Goal: Information Seeking & Learning: Learn about a topic

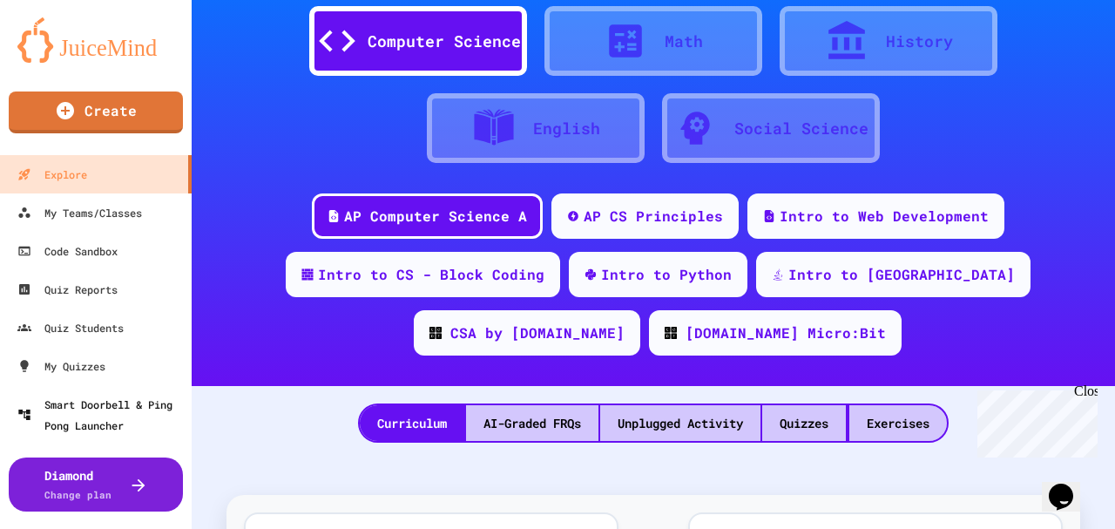
scroll to position [174, 0]
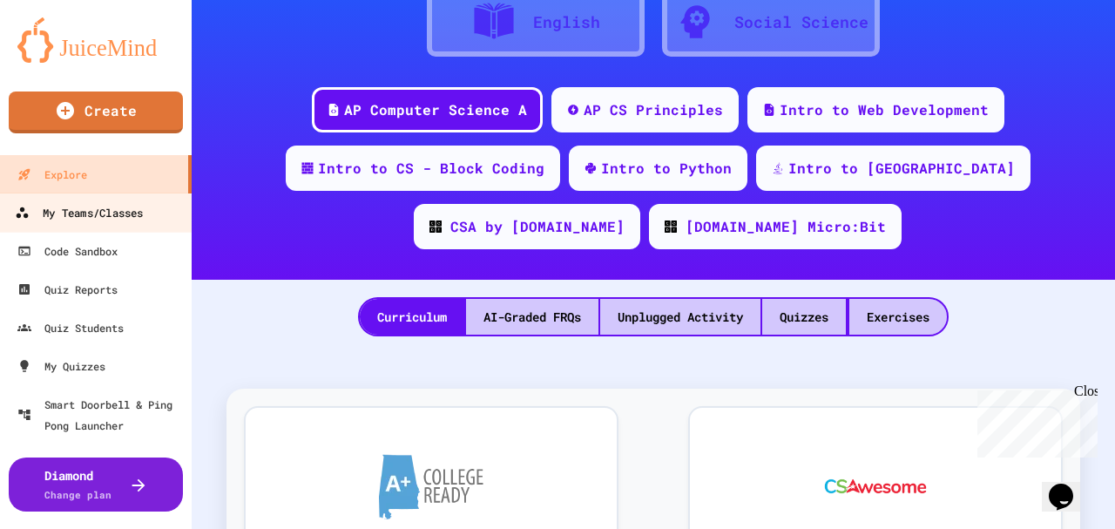
click at [96, 213] on div "My Teams/Classes" at bounding box center [79, 213] width 128 height 22
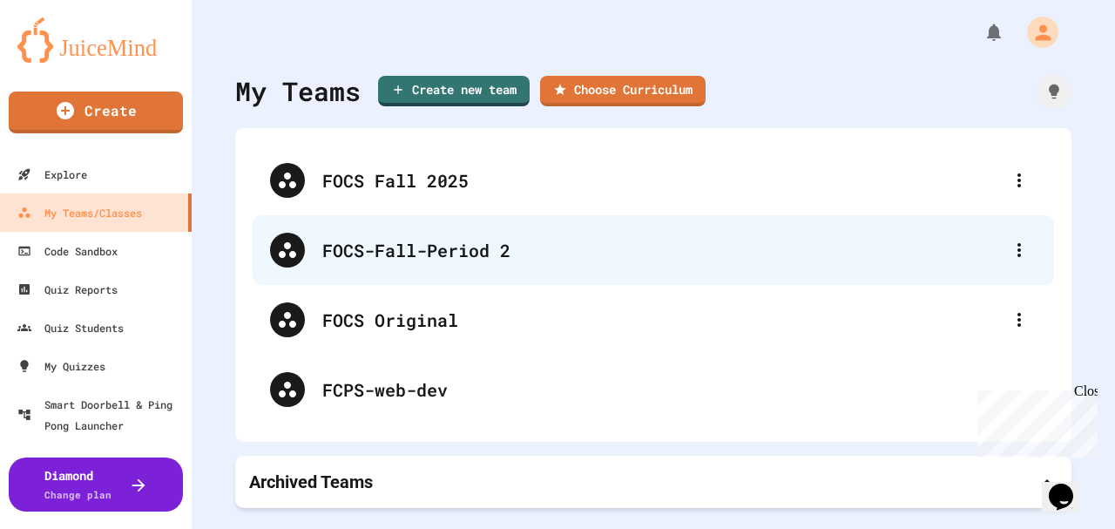
click at [405, 246] on div "FOCS-Fall-Period 2" at bounding box center [661, 250] width 679 height 26
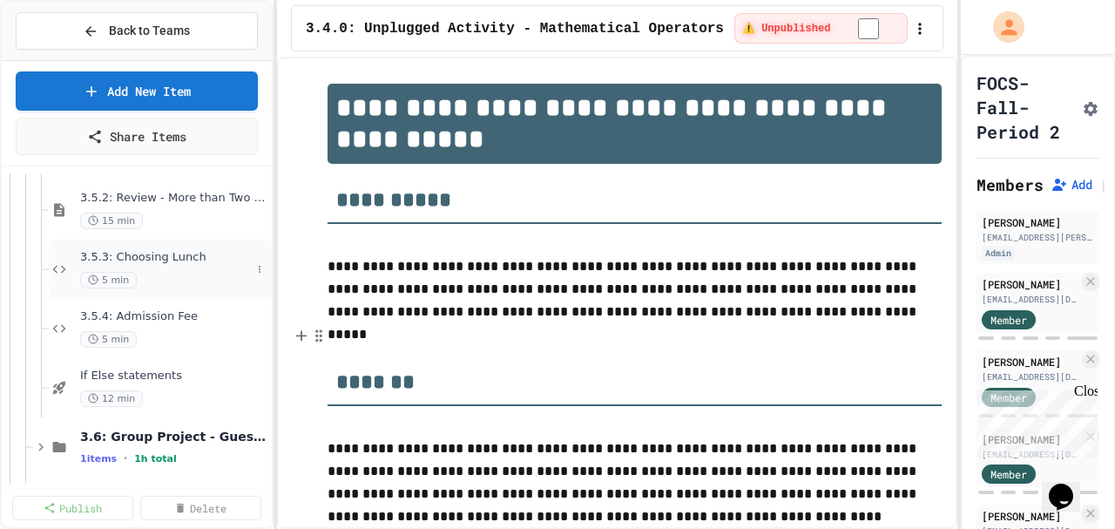
scroll to position [2079, 0]
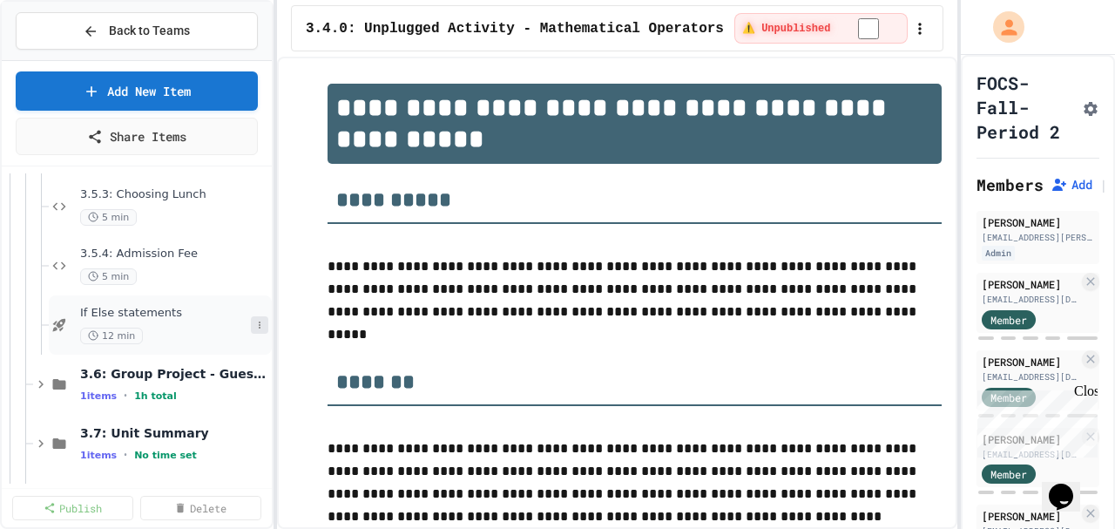
click at [254, 326] on icon at bounding box center [259, 325] width 10 height 10
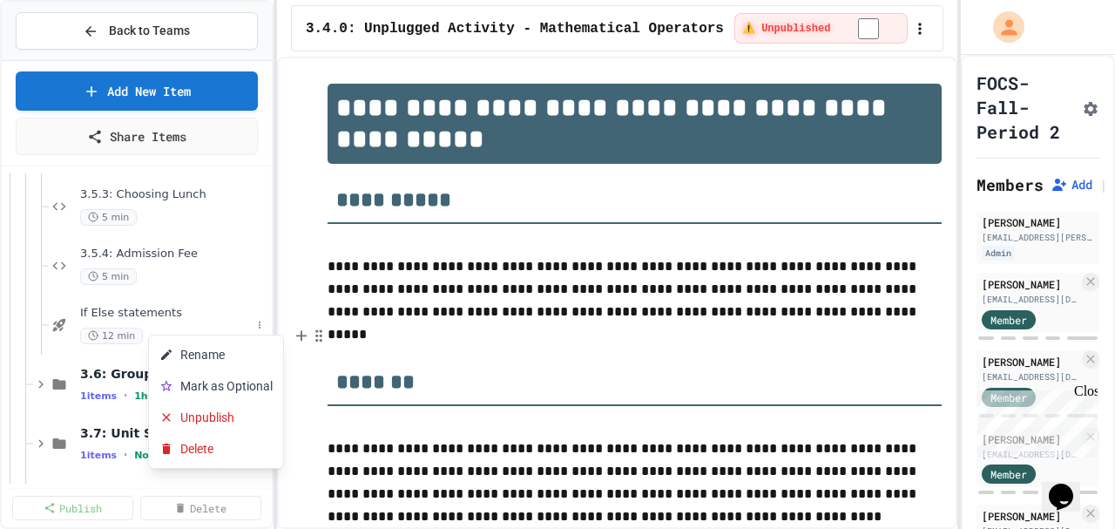
click at [249, 326] on div at bounding box center [557, 264] width 1115 height 529
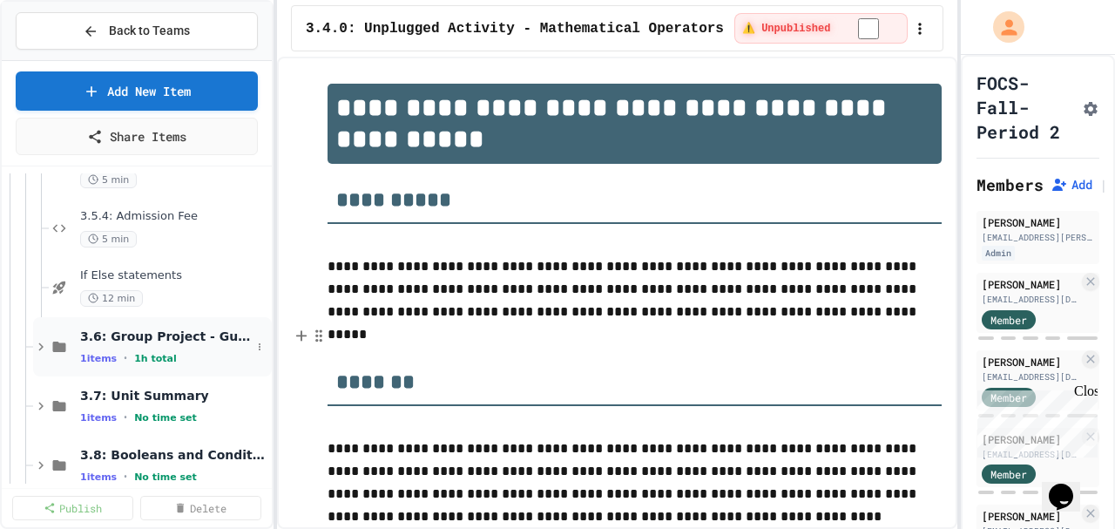
scroll to position [2138, 0]
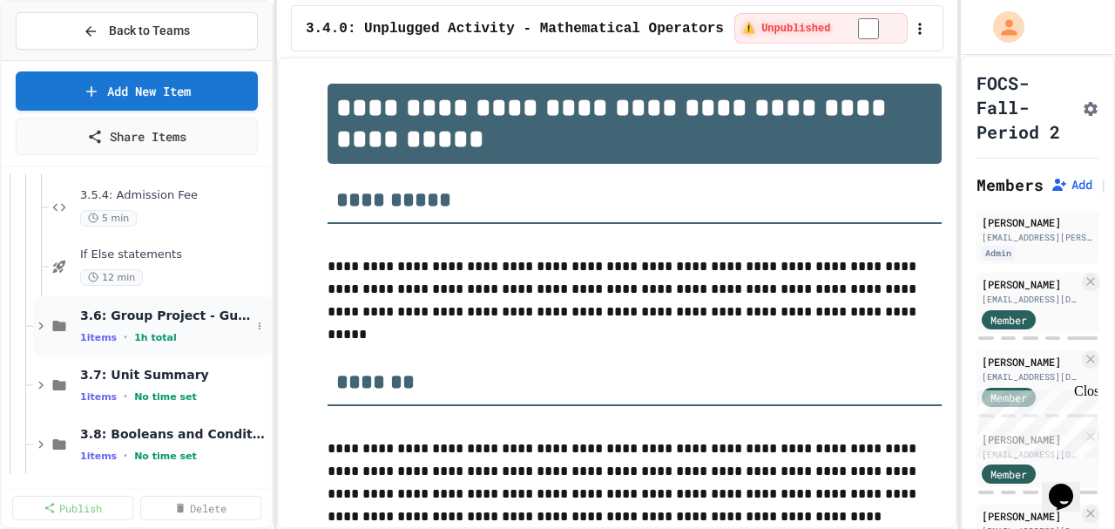
click at [206, 312] on span "3.6: Group Project - Guess your Classmates!" at bounding box center [165, 315] width 171 height 16
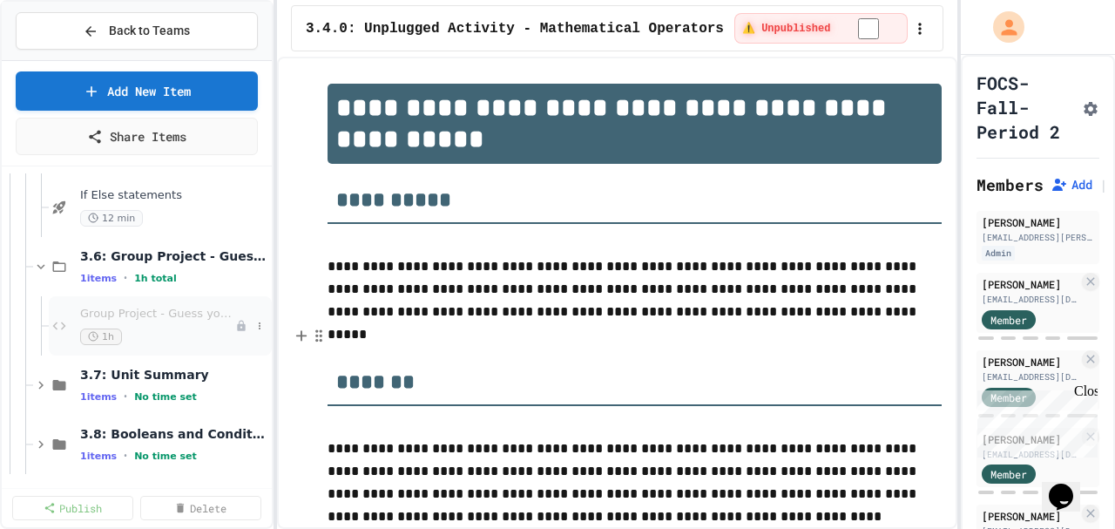
click at [189, 307] on span "Group Project - Guess your Classmates!" at bounding box center [157, 314] width 155 height 15
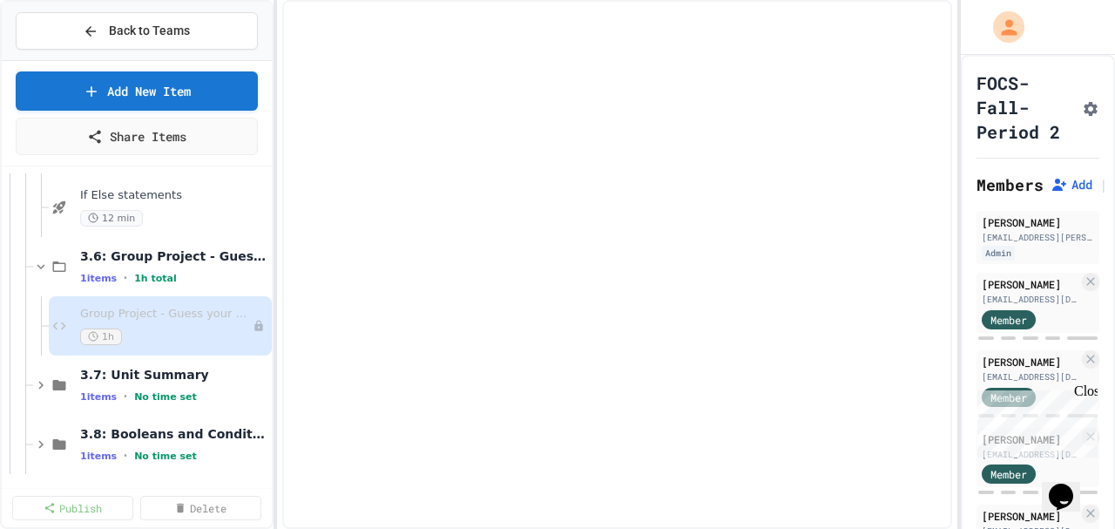
scroll to position [2177, 0]
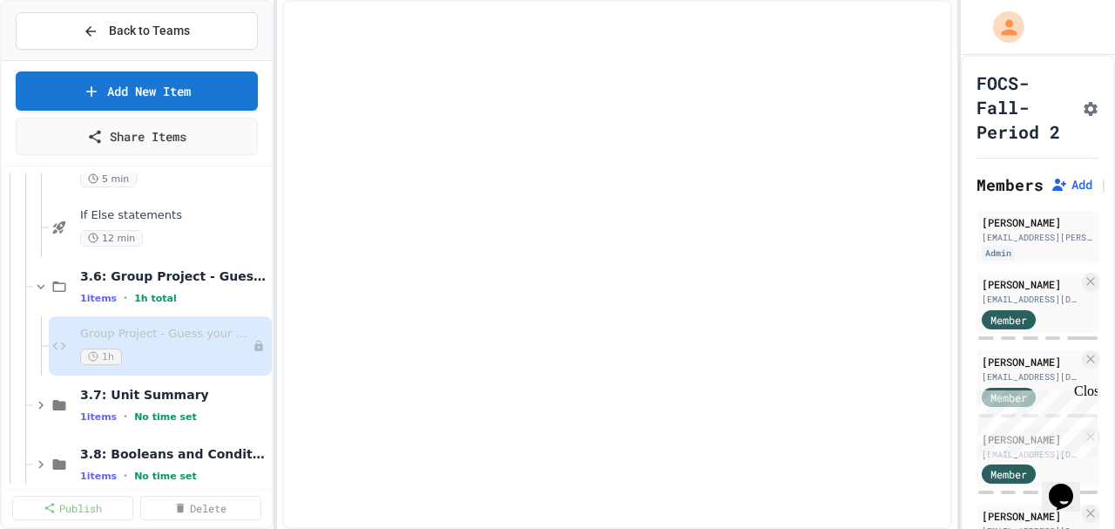
select select "***"
select select "*******"
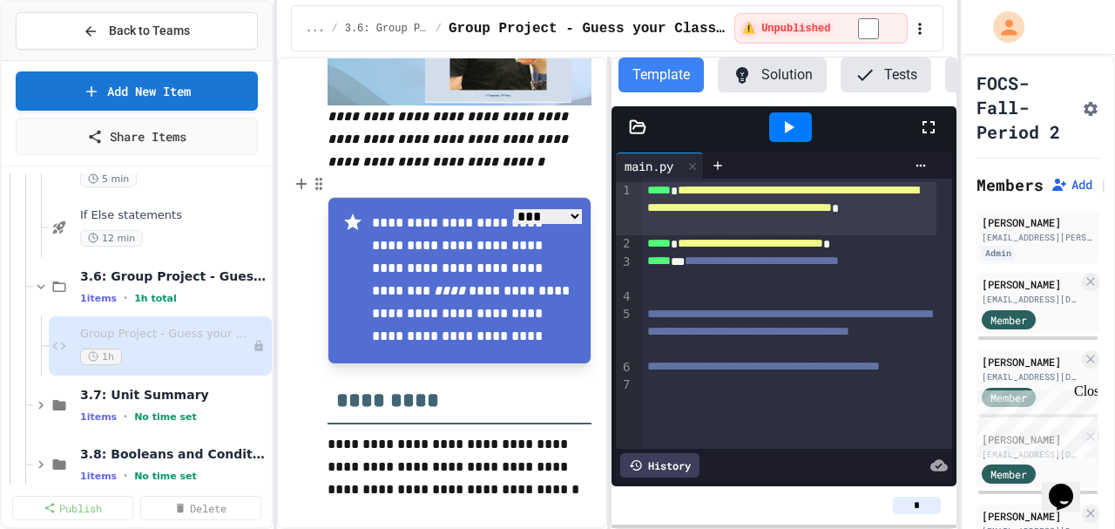
scroll to position [928, 0]
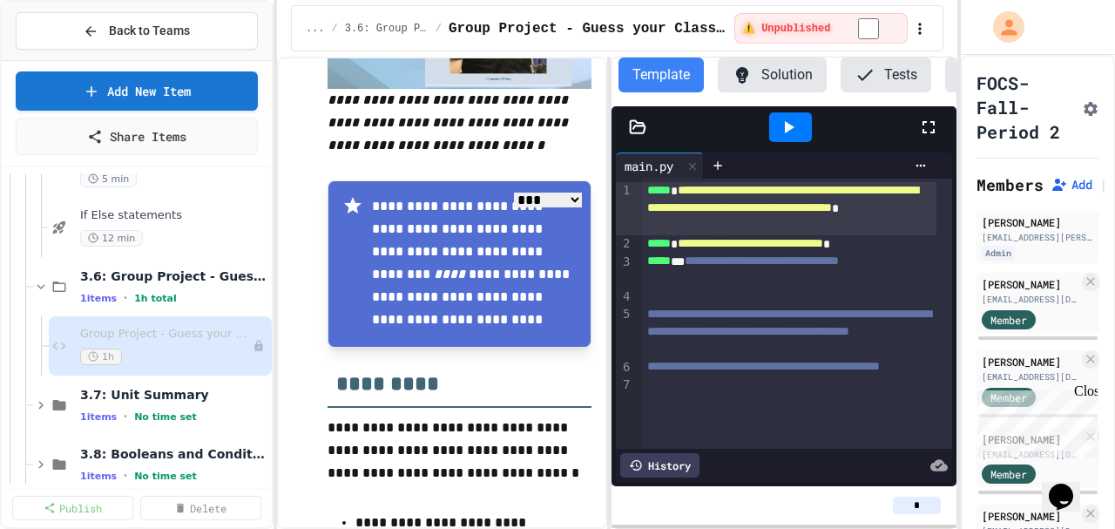
click at [567, 193] on select "**** *** *******" at bounding box center [548, 199] width 68 height 15
click at [416, 185] on div "**********" at bounding box center [459, 263] width 264 height 167
drag, startPoint x: 346, startPoint y: 250, endPoint x: 337, endPoint y: 270, distance: 21.8
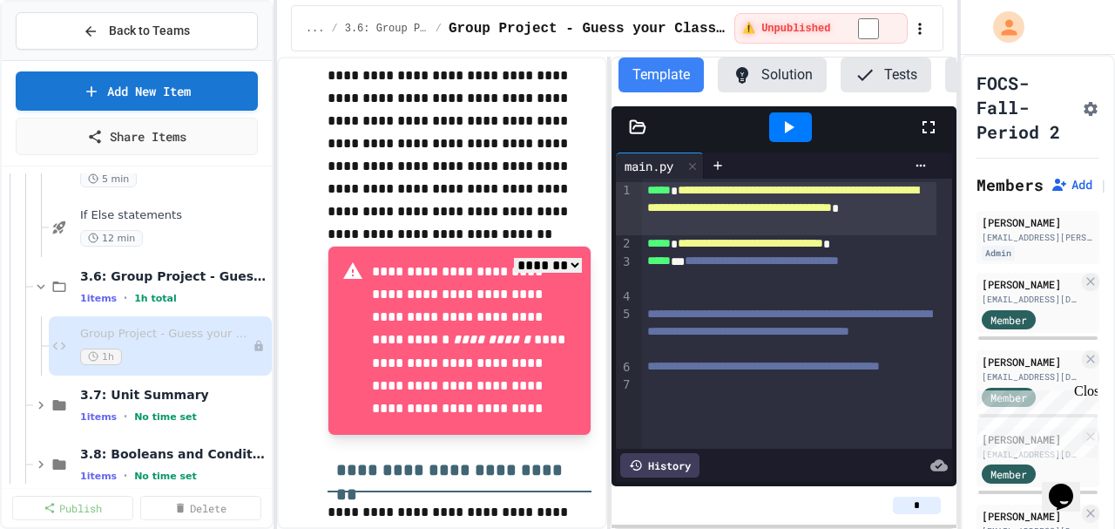
scroll to position [2206, 0]
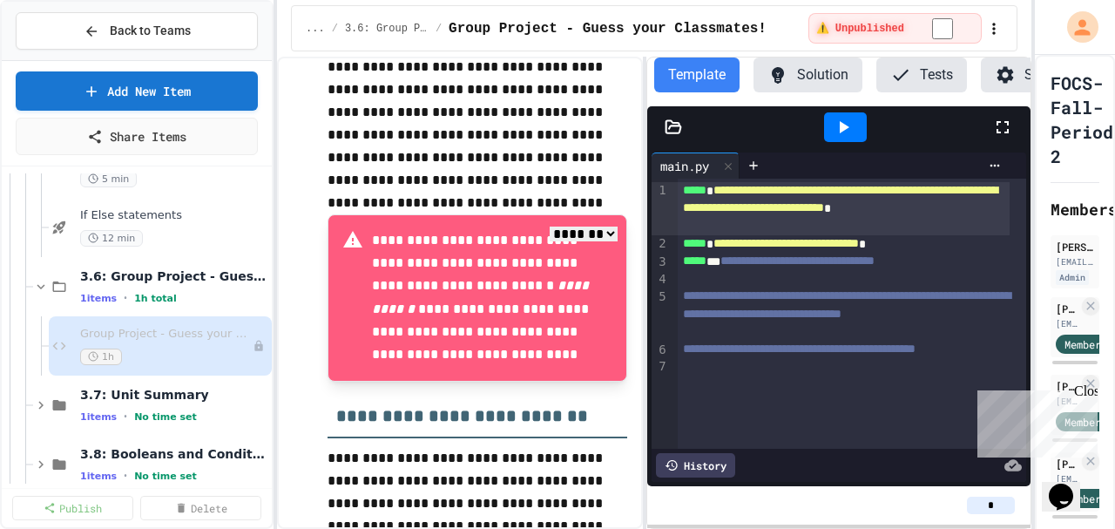
click at [1031, 209] on div "**********" at bounding box center [557, 264] width 1115 height 529
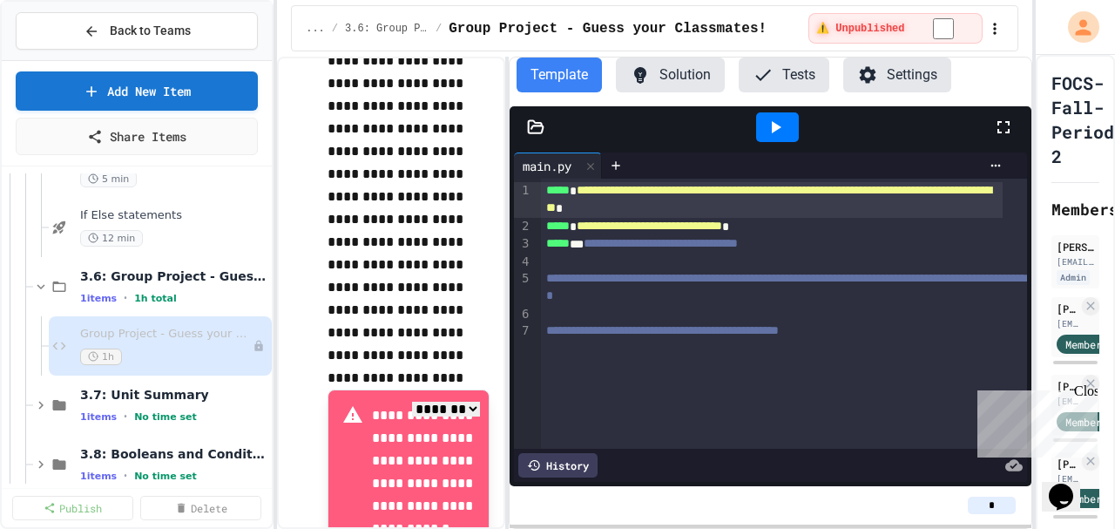
scroll to position [3180, 0]
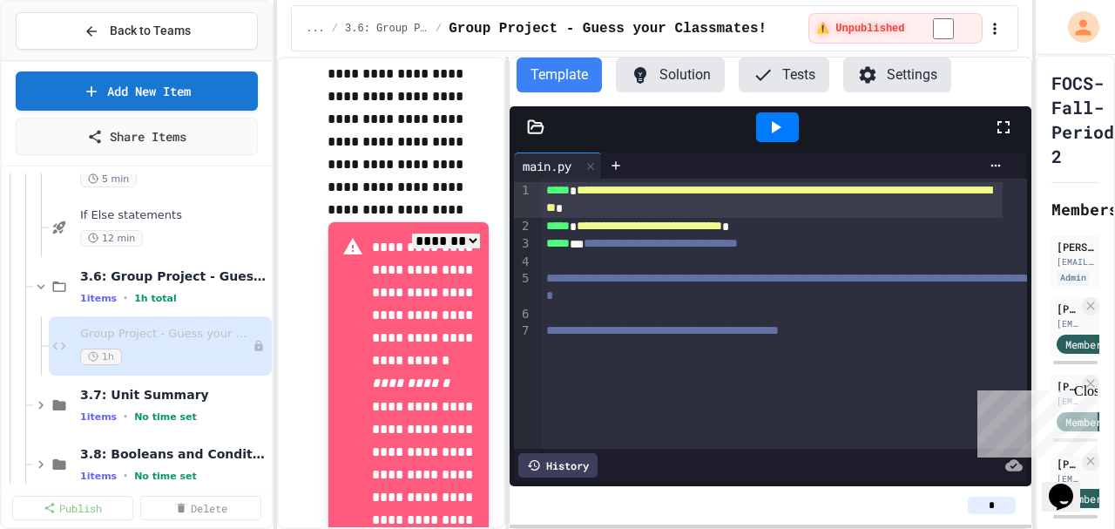
click at [509, 198] on div "**********" at bounding box center [654, 293] width 754 height 472
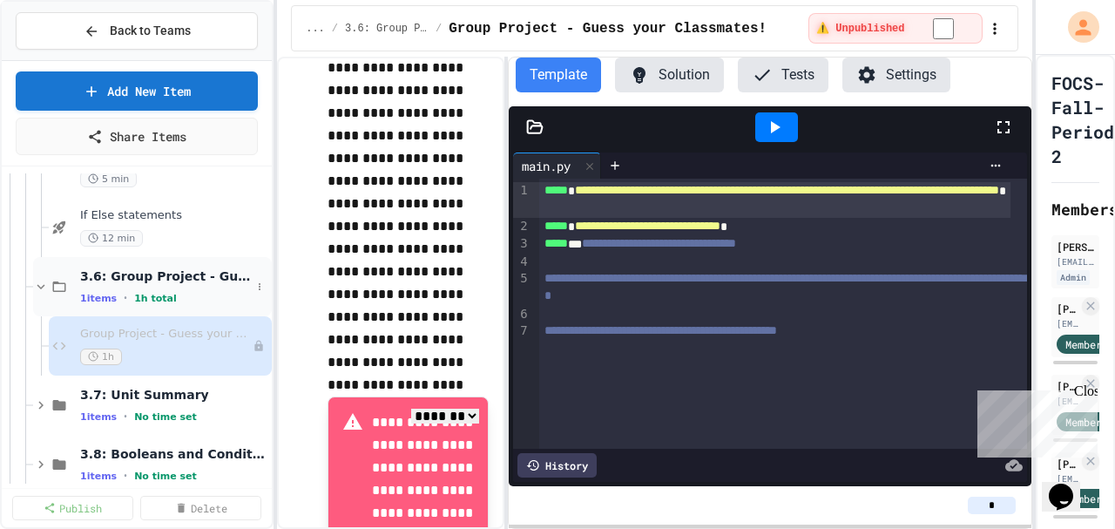
click at [176, 277] on span "3.6: Group Project - Guess your Classmates!" at bounding box center [165, 276] width 171 height 16
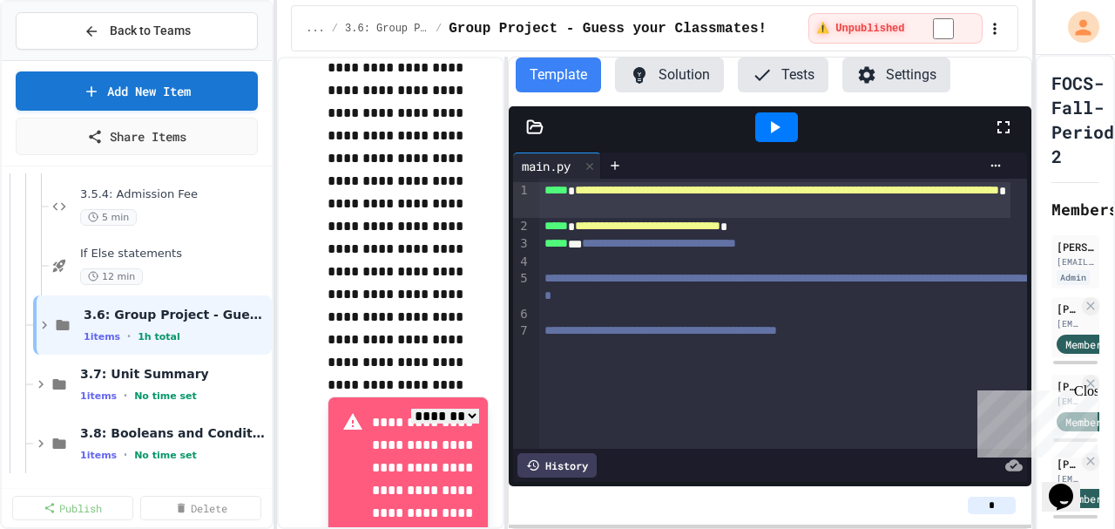
scroll to position [2118, 0]
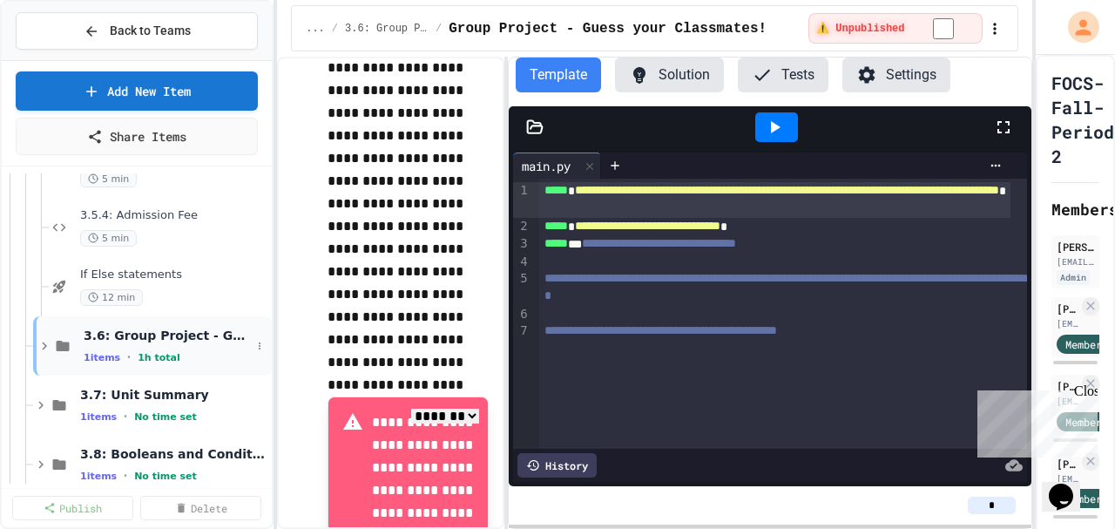
click at [190, 335] on span "3.6: Group Project - Guess your Classmates!" at bounding box center [167, 335] width 167 height 16
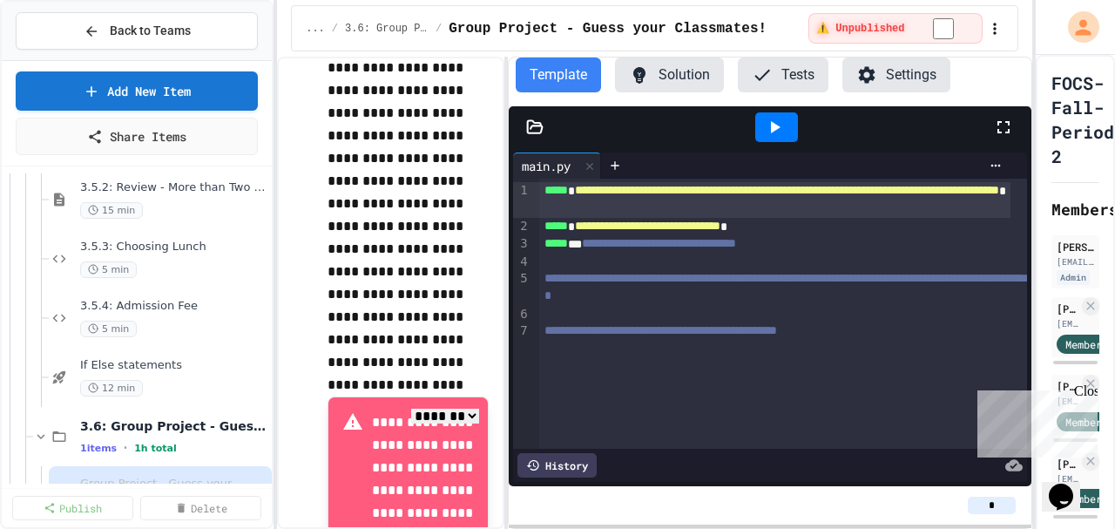
scroll to position [2023, 0]
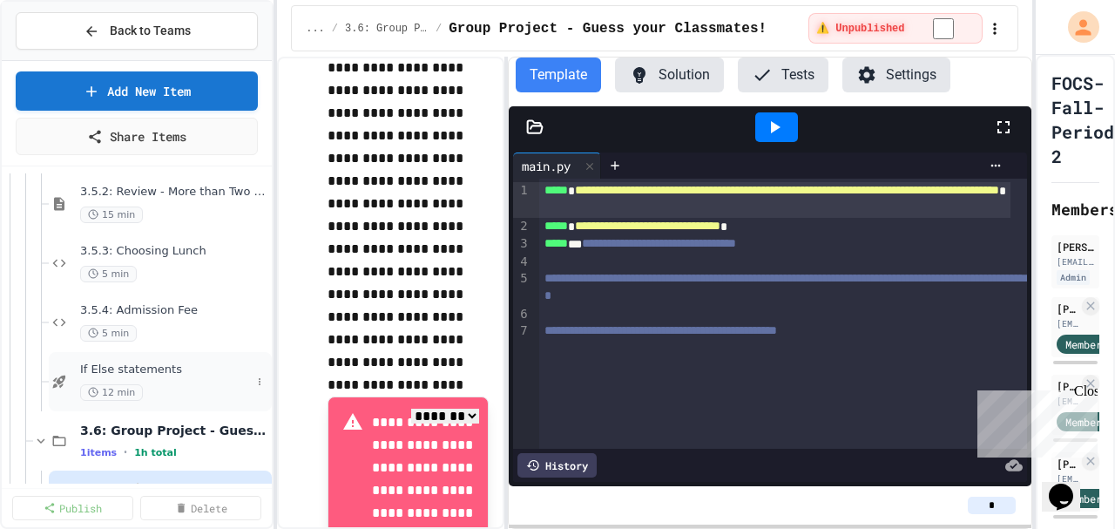
click at [162, 367] on span "If Else statements" at bounding box center [165, 369] width 171 height 15
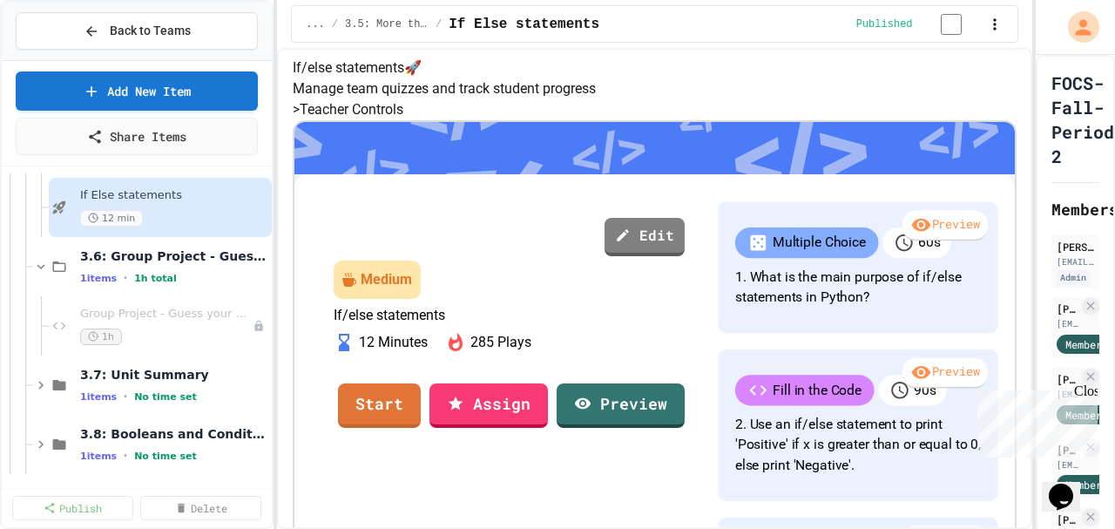
scroll to position [3, 0]
click at [39, 385] on icon at bounding box center [40, 385] width 5 height 8
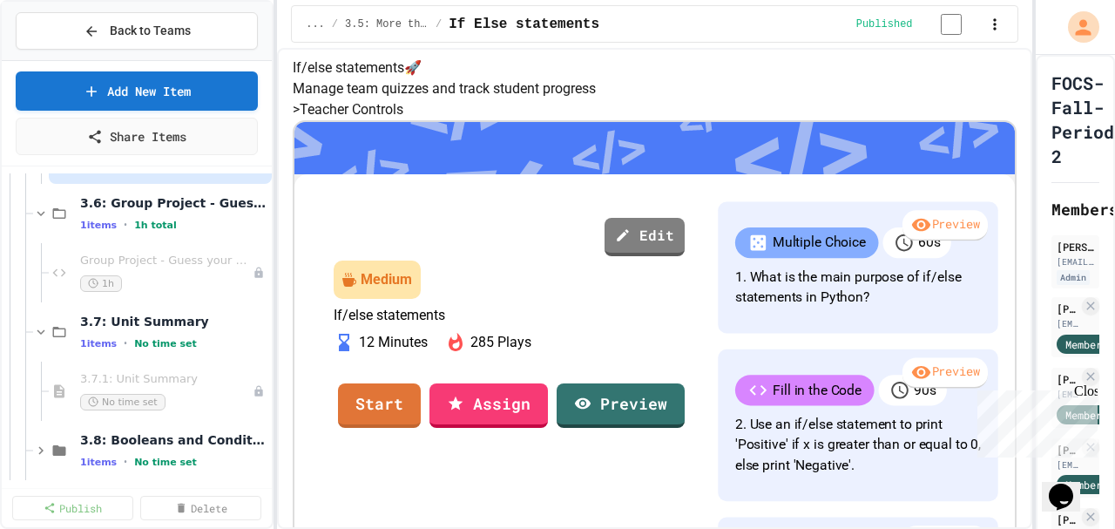
scroll to position [2256, 0]
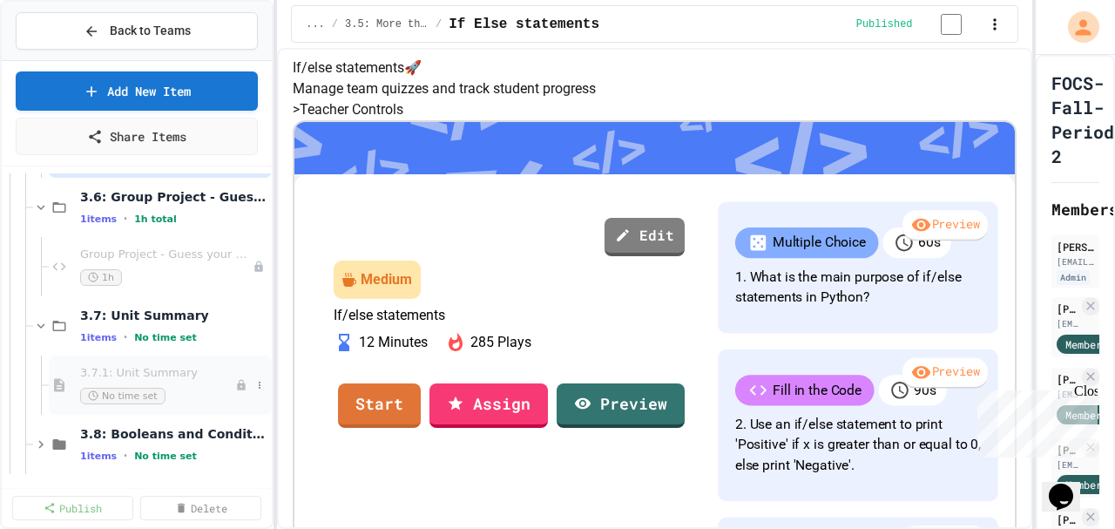
click at [169, 377] on span "3.7.1: Unit Summary" at bounding box center [157, 373] width 155 height 15
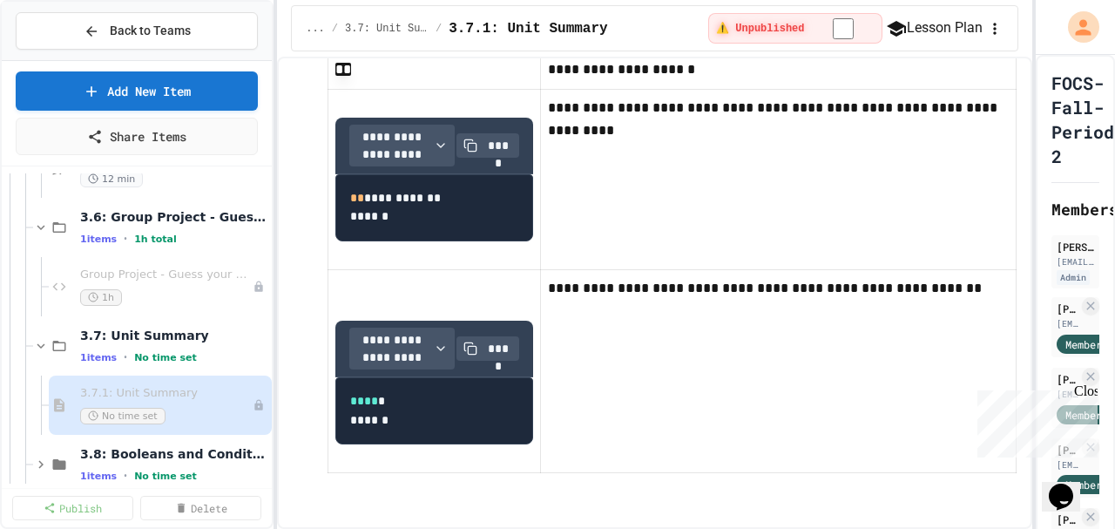
scroll to position [2981, 0]
click at [255, 407] on icon at bounding box center [259, 405] width 10 height 10
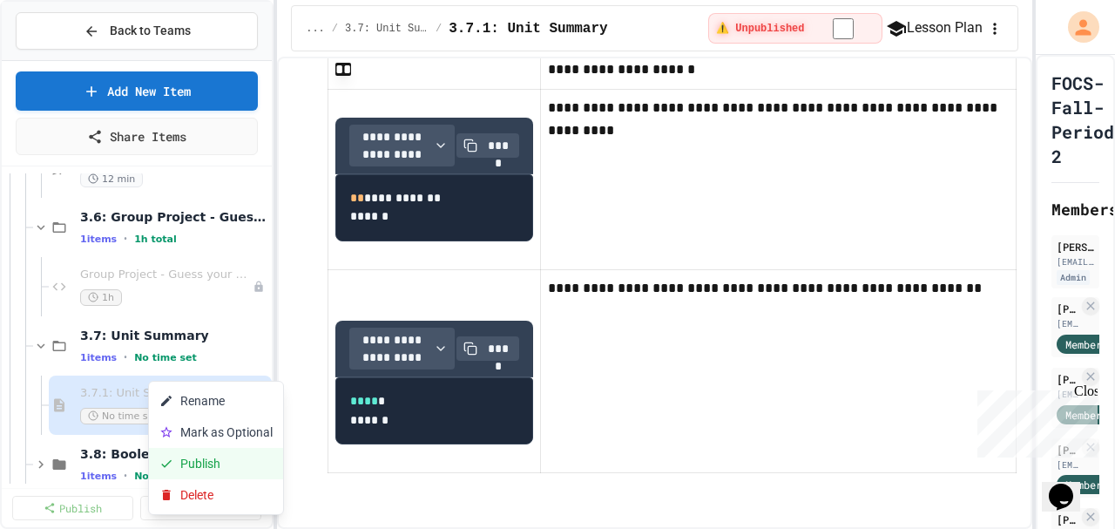
click at [218, 458] on button "Publish" at bounding box center [216, 463] width 134 height 31
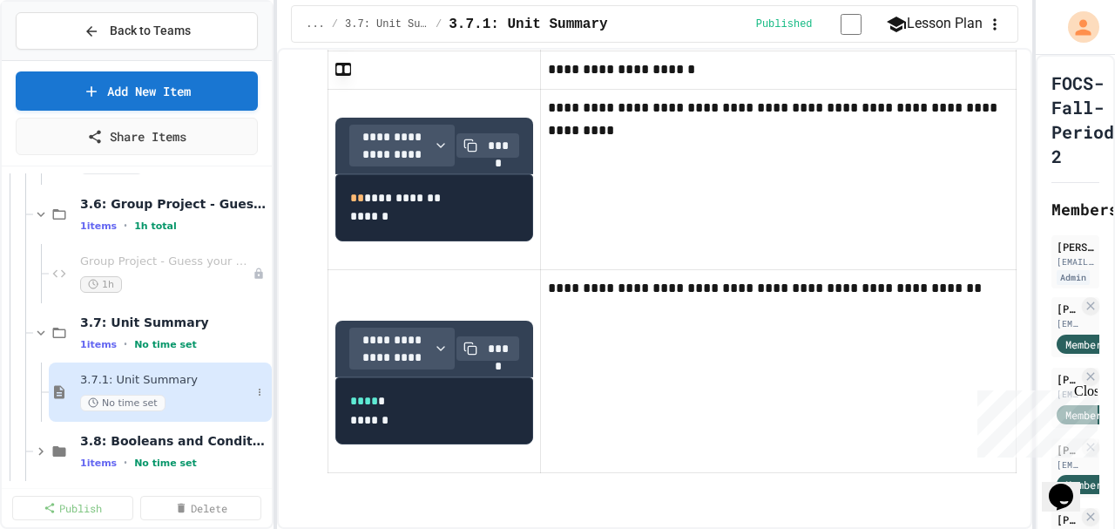
scroll to position [2256, 0]
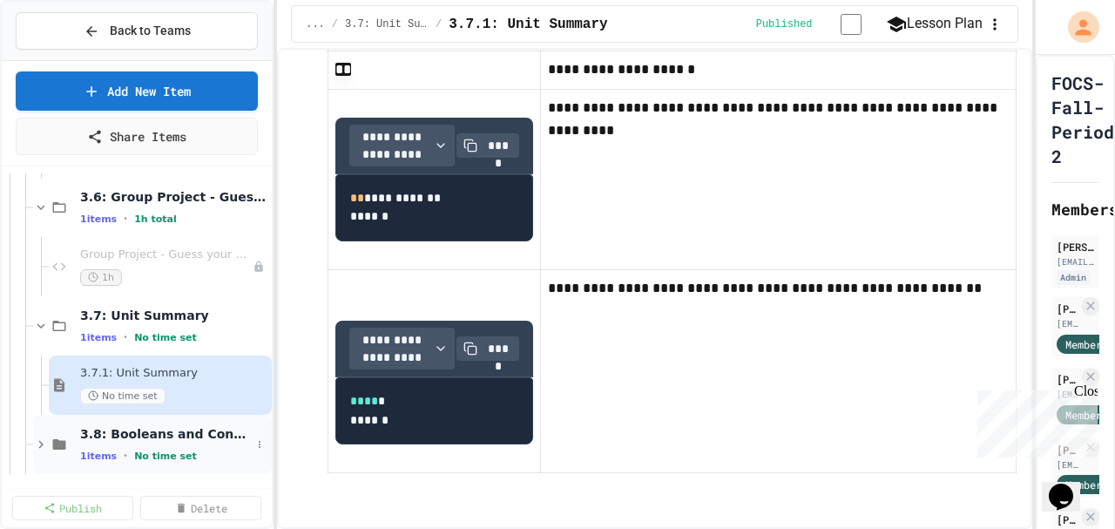
click at [193, 433] on span "3.8: Booleans and Conditionals Exam" at bounding box center [165, 434] width 171 height 16
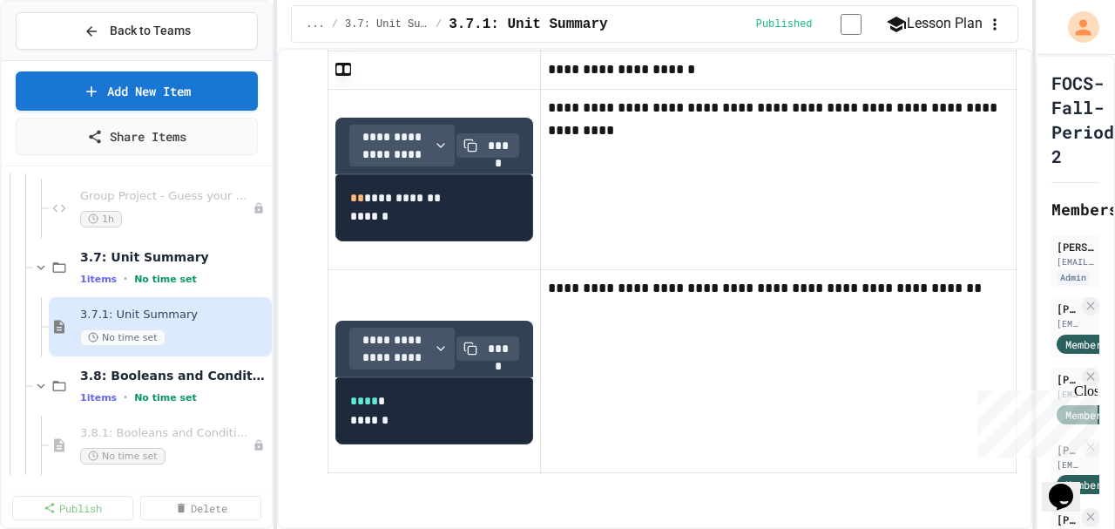
scroll to position [2315, 0]
click at [162, 429] on span "3.8.1: Booleans and Conditionals Exam" at bounding box center [157, 432] width 155 height 15
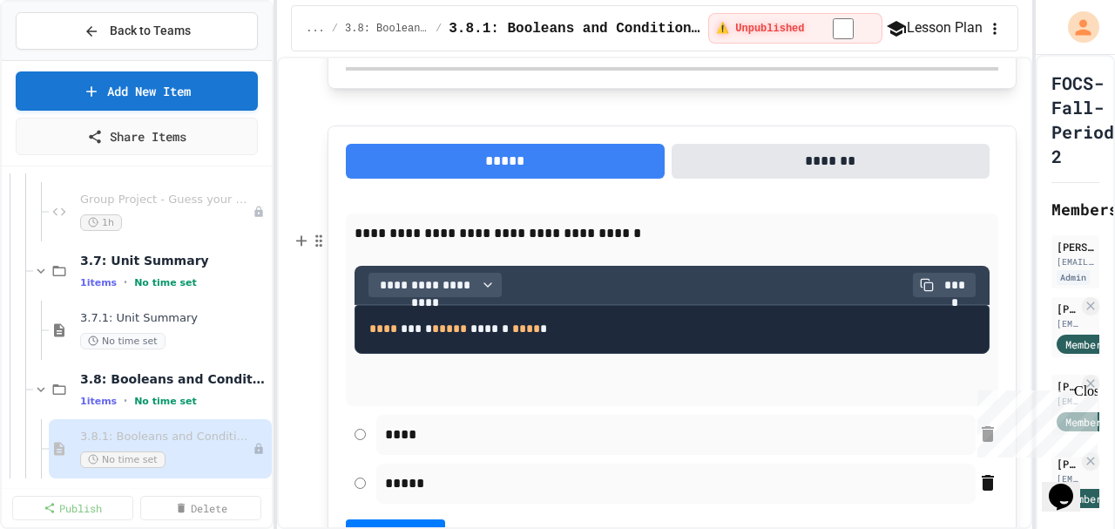
scroll to position [2315, 0]
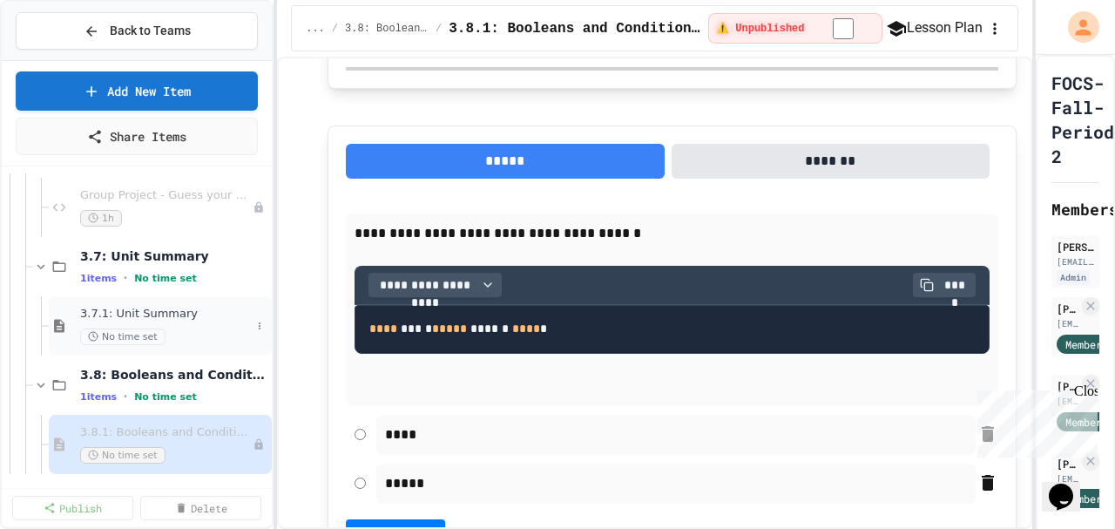
click at [138, 311] on span "3.7.1: Unit Summary" at bounding box center [165, 314] width 171 height 15
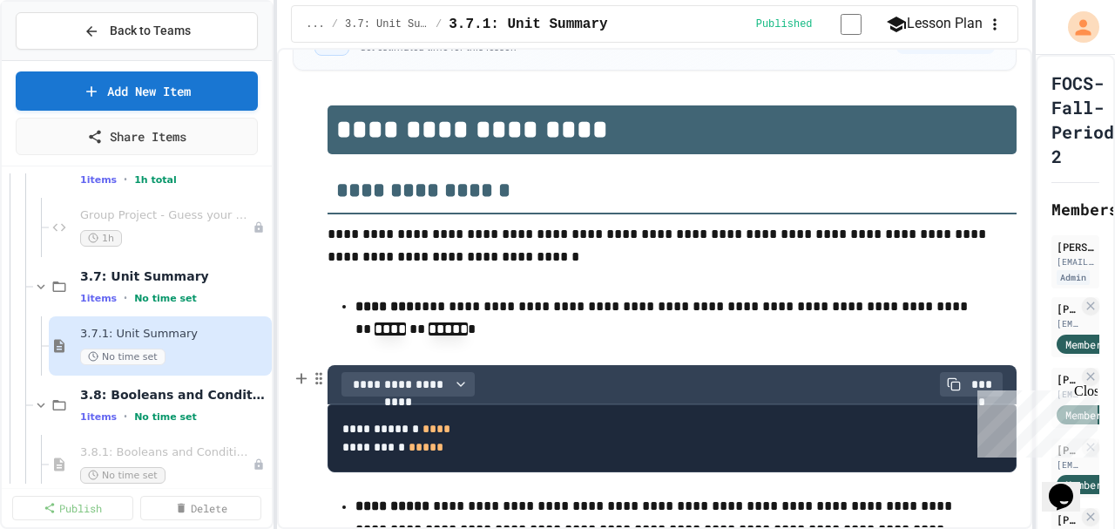
scroll to position [290, 0]
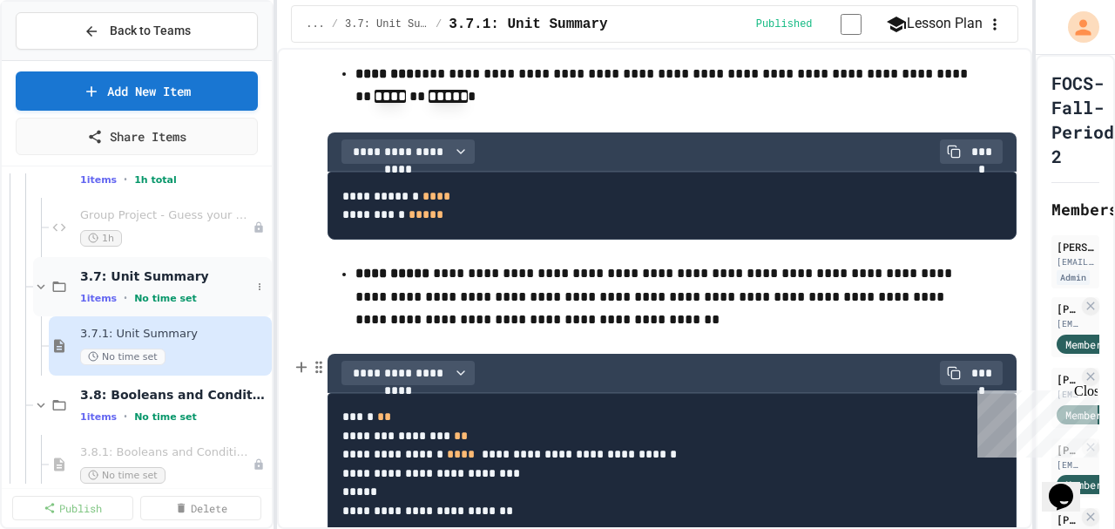
click at [155, 282] on div "3.7: Unit Summary 1 items • No time set" at bounding box center [165, 286] width 171 height 37
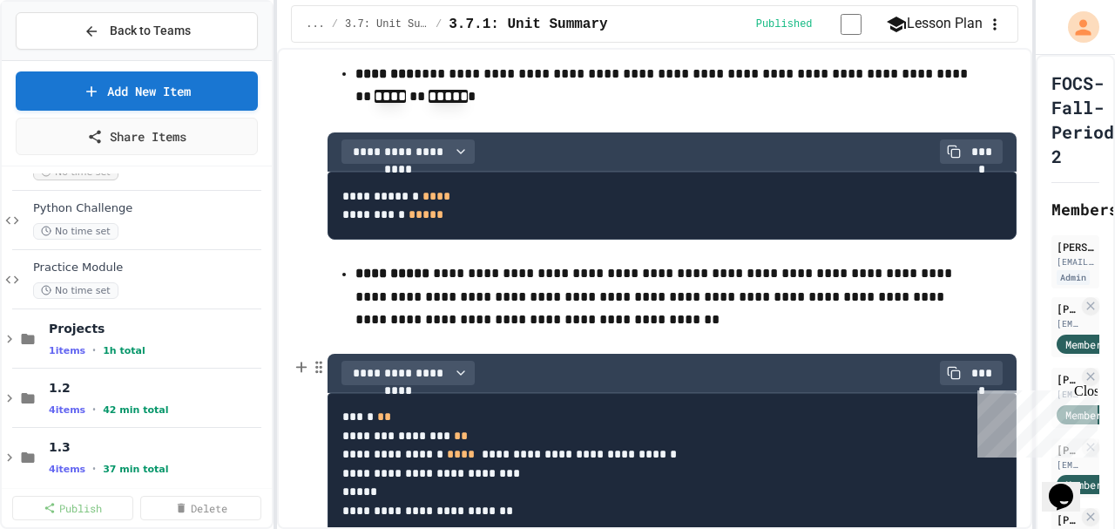
scroll to position [0, 0]
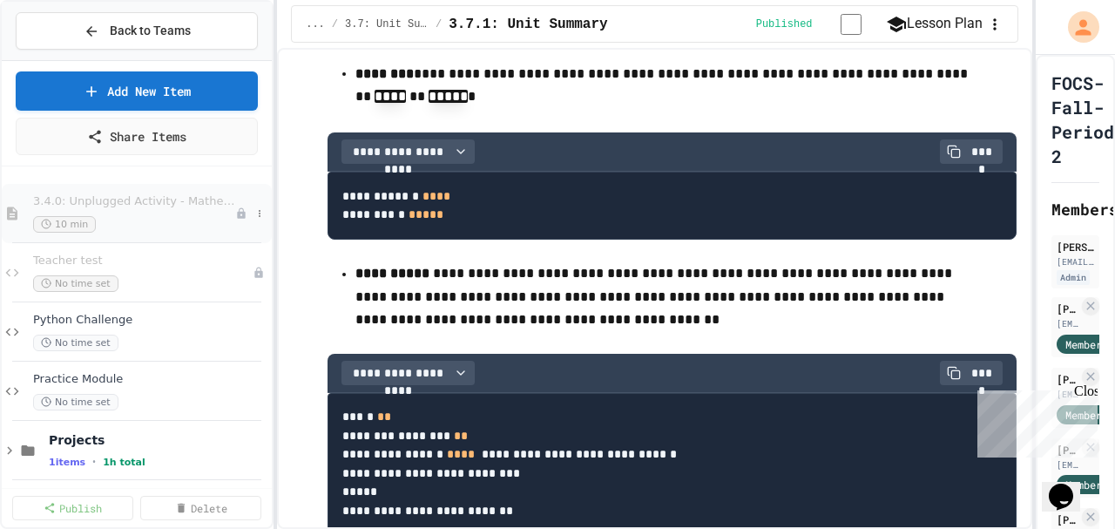
click at [160, 204] on span "3.4.0: Unplugged Activity - Mathematical Operators" at bounding box center [134, 201] width 202 height 15
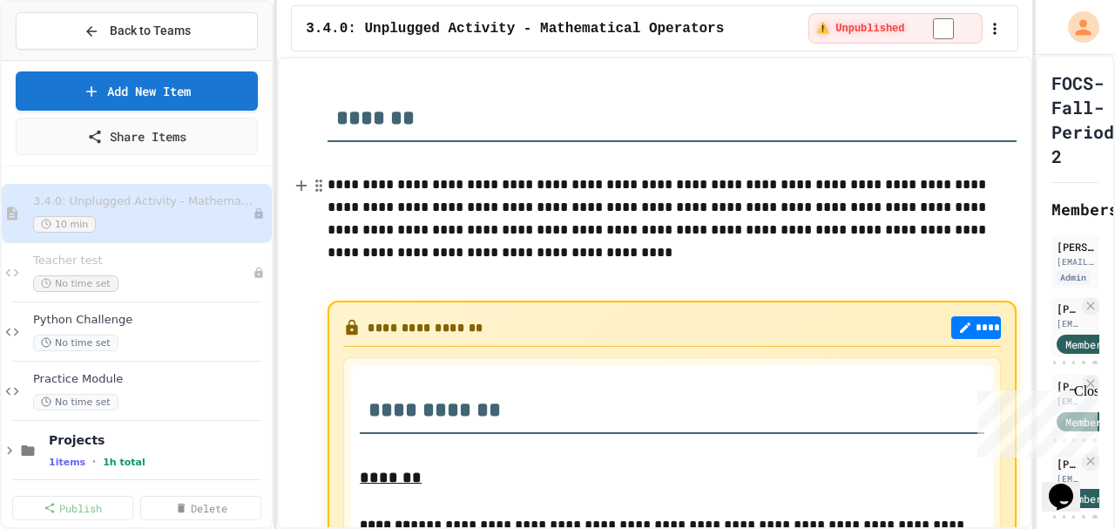
scroll to position [174, 0]
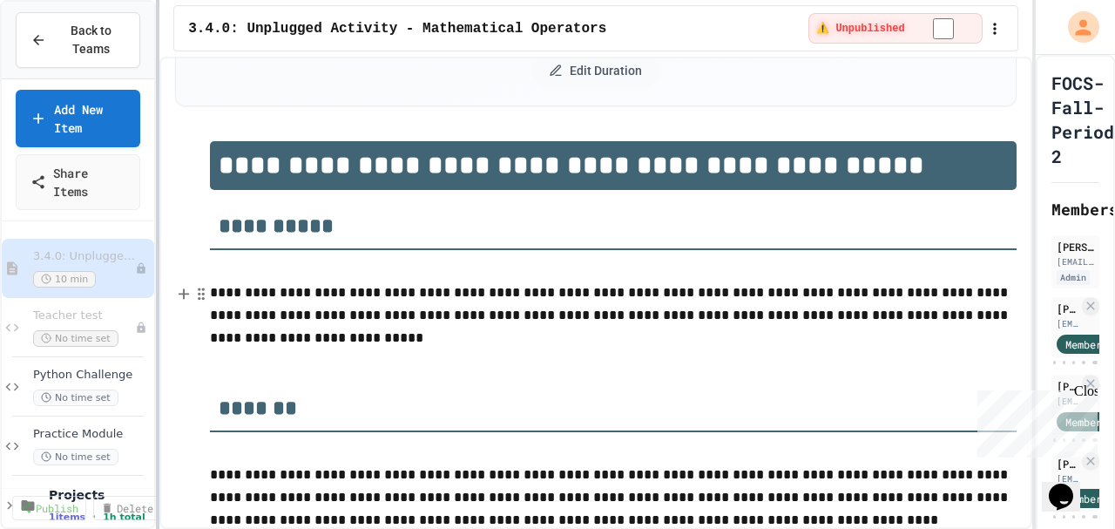
click at [157, 277] on div at bounding box center [157, 264] width 3 height 529
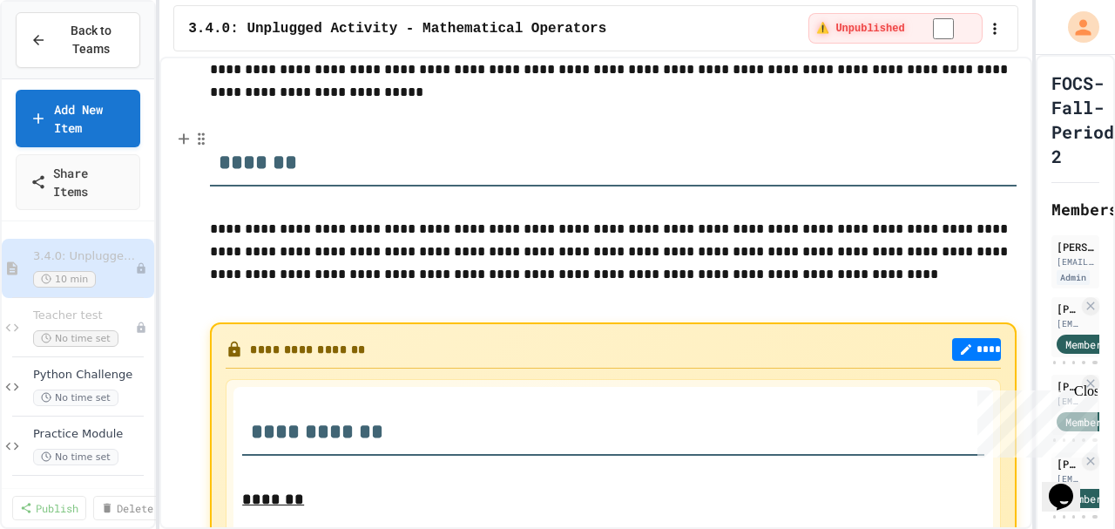
scroll to position [522, 0]
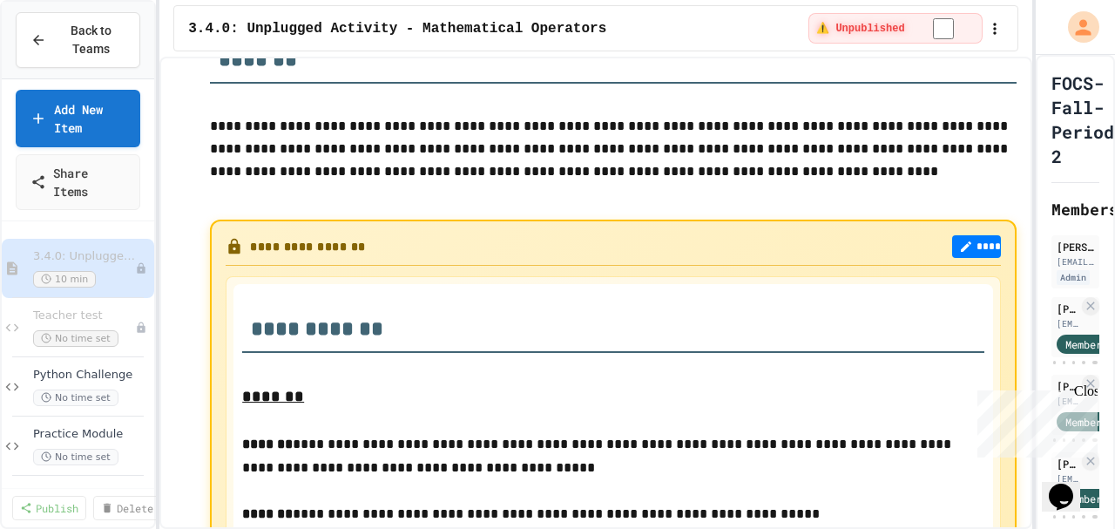
drag, startPoint x: 251, startPoint y: 327, endPoint x: 287, endPoint y: 399, distance: 81.0
click at [246, 334] on h2 "**********" at bounding box center [612, 323] width 741 height 60
drag, startPoint x: 247, startPoint y: 321, endPoint x: 341, endPoint y: 368, distance: 105.1
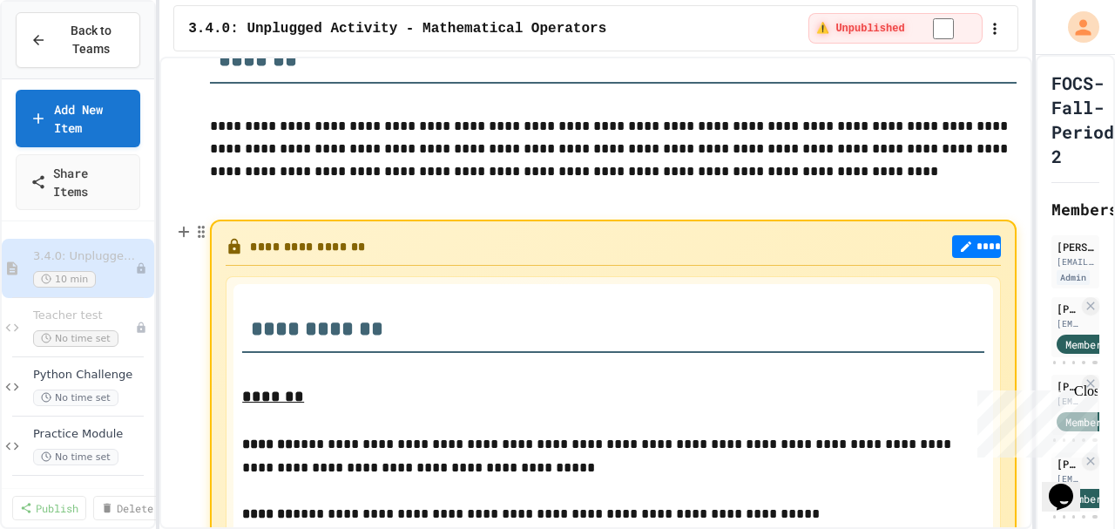
scroll to position [754, 0]
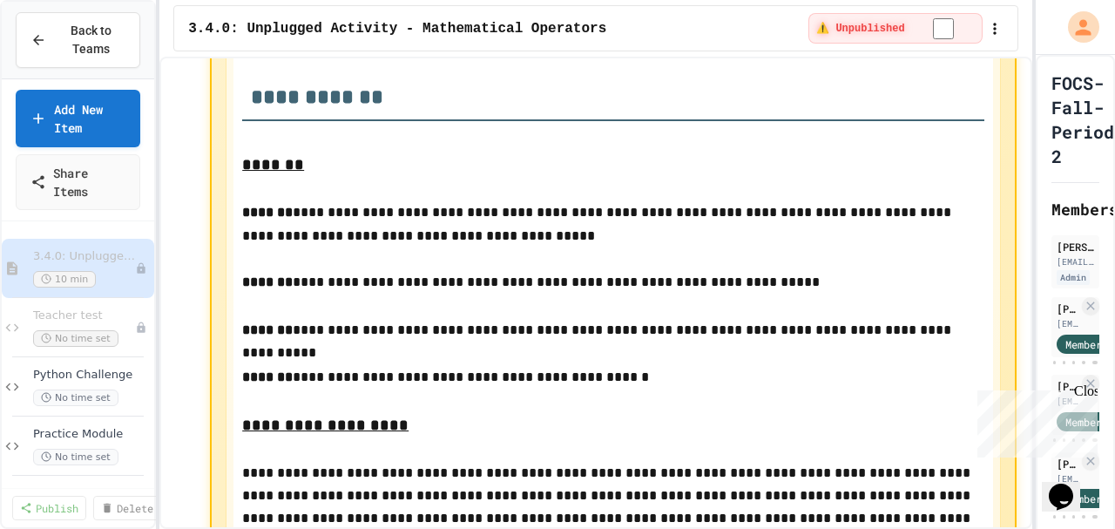
drag, startPoint x: 262, startPoint y: 157, endPoint x: 335, endPoint y: 281, distance: 144.4
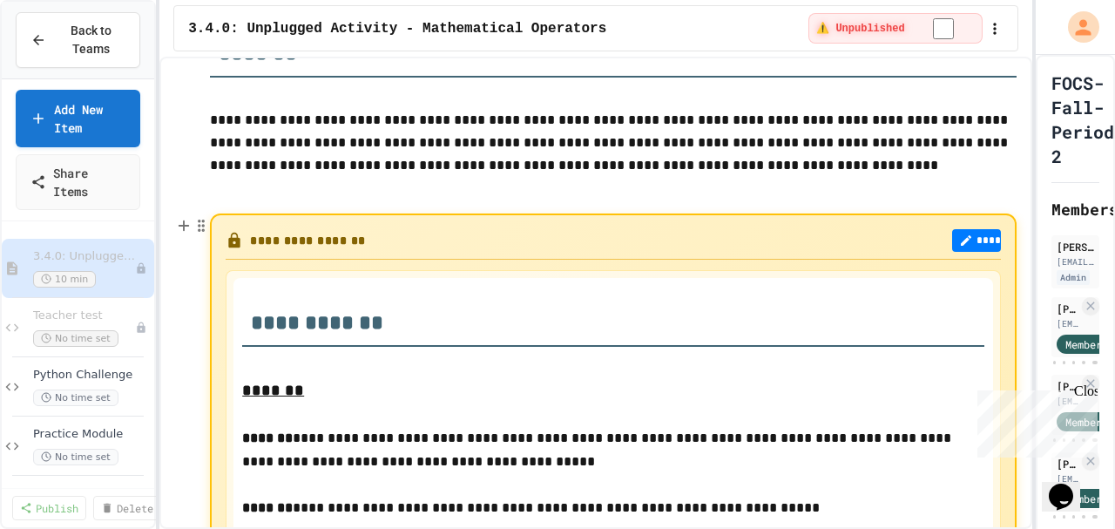
scroll to position [522, 0]
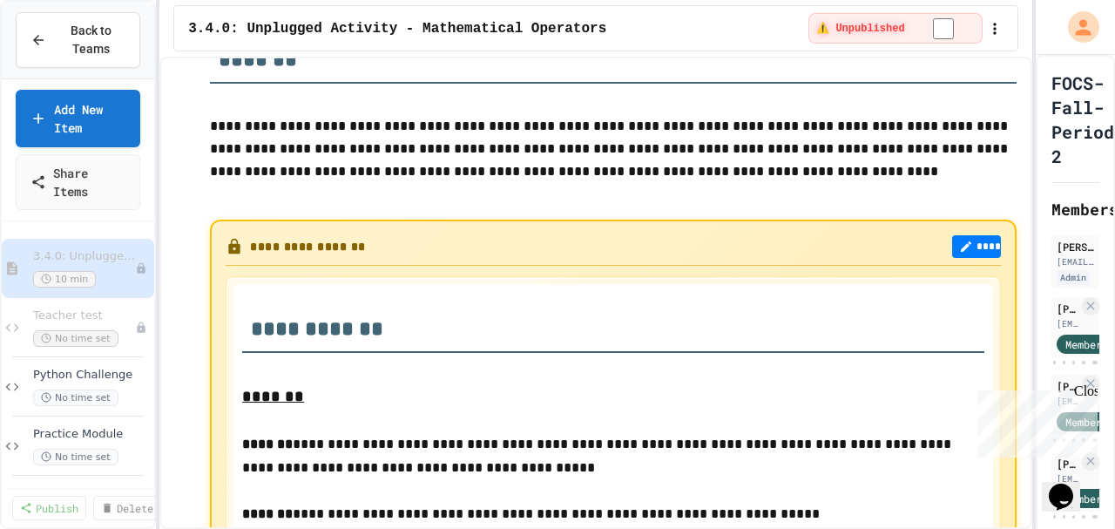
drag, startPoint x: 414, startPoint y: 315, endPoint x: 432, endPoint y: 475, distance: 160.3
click at [388, 447] on p "**********" at bounding box center [612, 456] width 741 height 47
drag, startPoint x: 387, startPoint y: 446, endPoint x: 375, endPoint y: 422, distance: 26.5
click at [386, 438] on p "**********" at bounding box center [612, 456] width 741 height 47
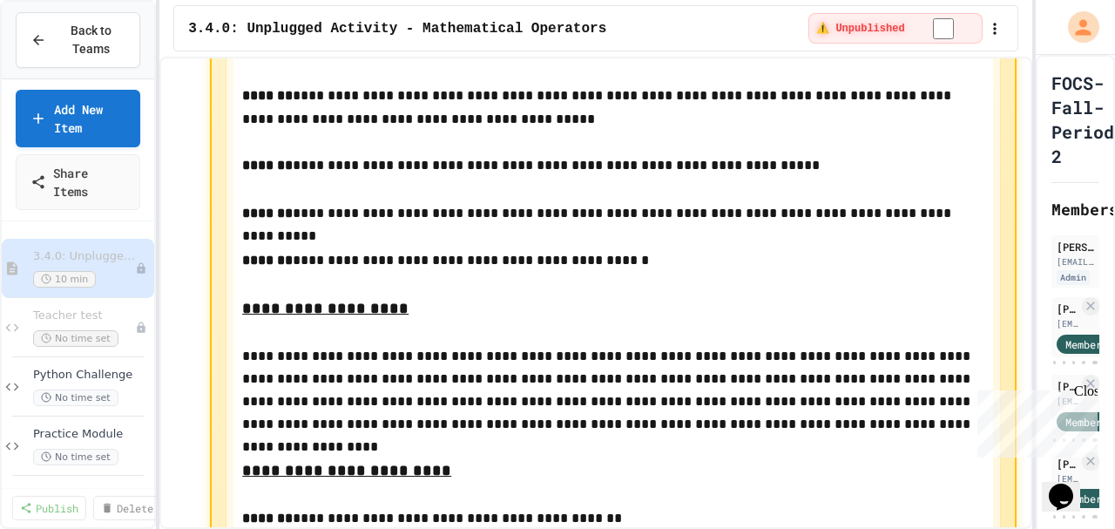
scroll to position [580, 0]
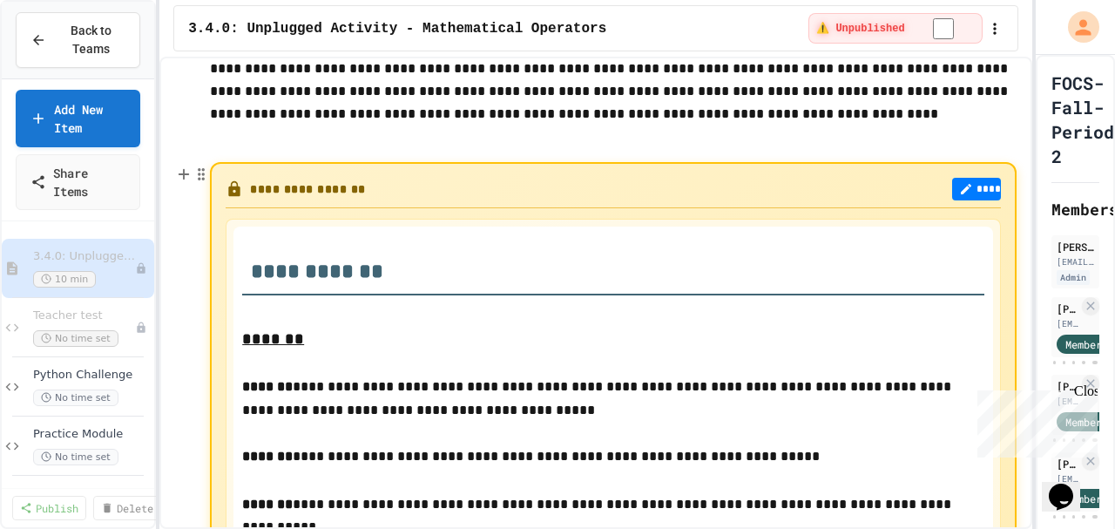
click at [963, 188] on button "****" at bounding box center [976, 189] width 49 height 23
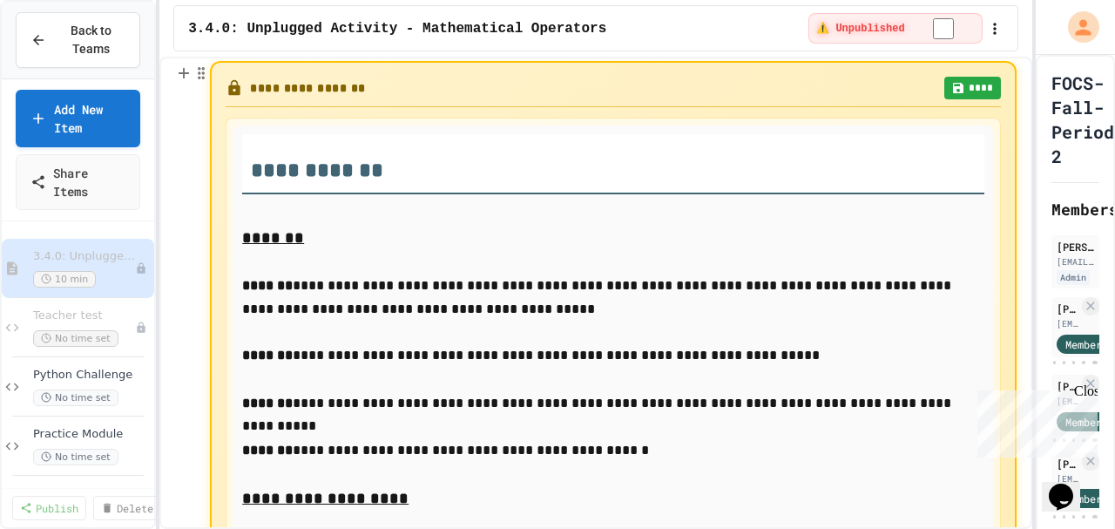
scroll to position [812, 0]
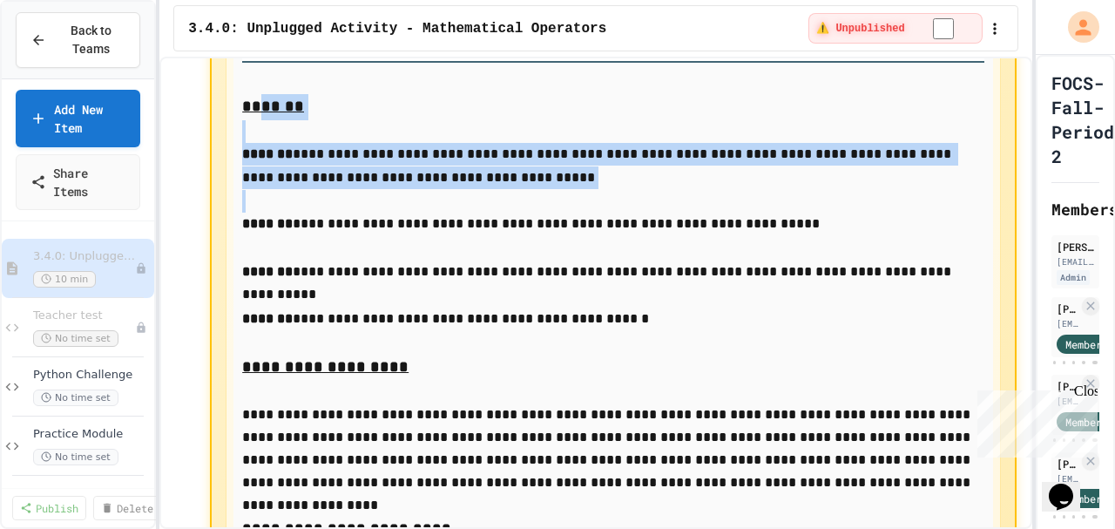
drag, startPoint x: 257, startPoint y: 118, endPoint x: 297, endPoint y: 197, distance: 88.8
drag, startPoint x: 313, startPoint y: 109, endPoint x: 294, endPoint y: 111, distance: 19.2
click at [313, 110] on p "*******" at bounding box center [612, 107] width 741 height 26
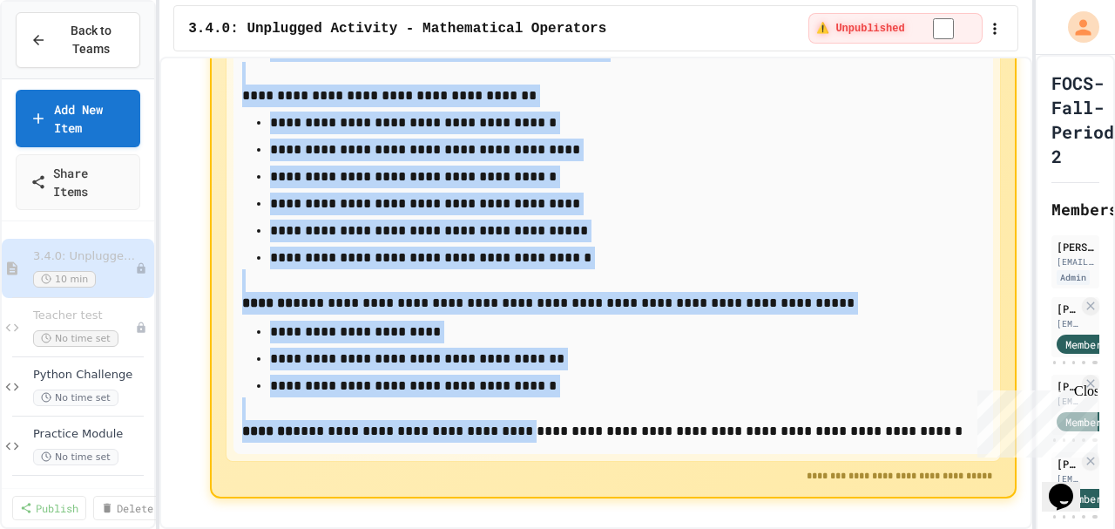
scroll to position [2017, 0]
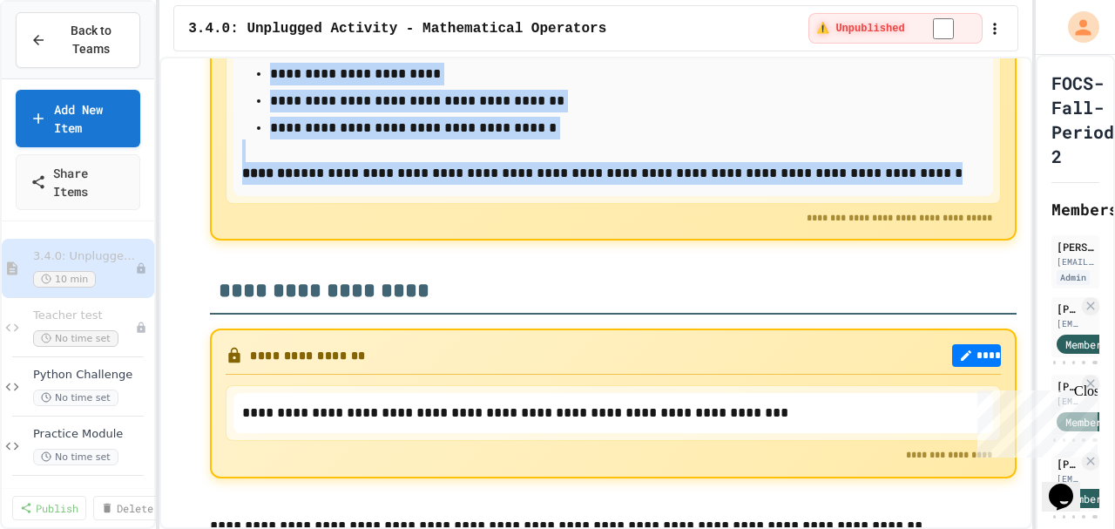
drag, startPoint x: 239, startPoint y: 103, endPoint x: 930, endPoint y: 185, distance: 696.3
copy div "**********"
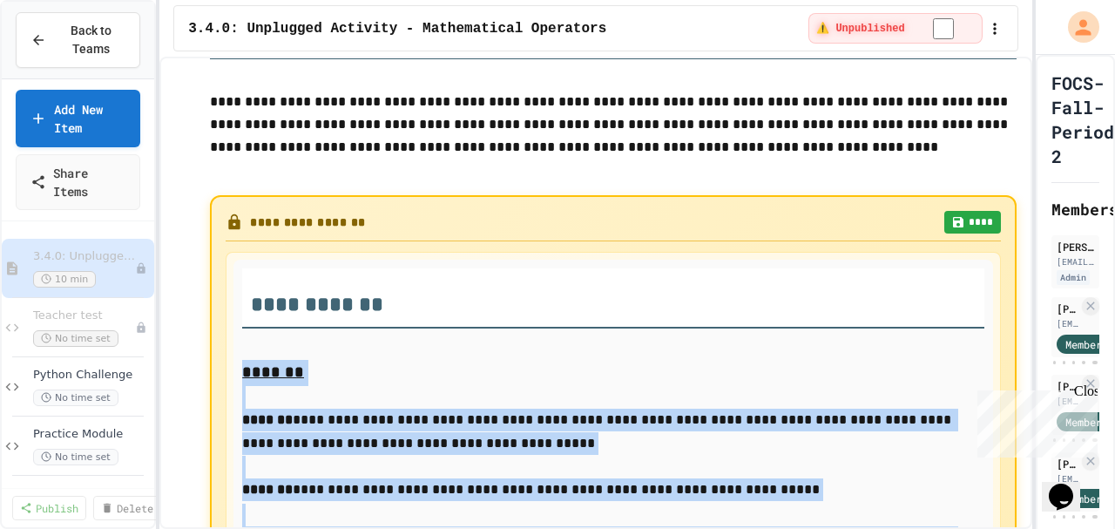
scroll to position [580, 0]
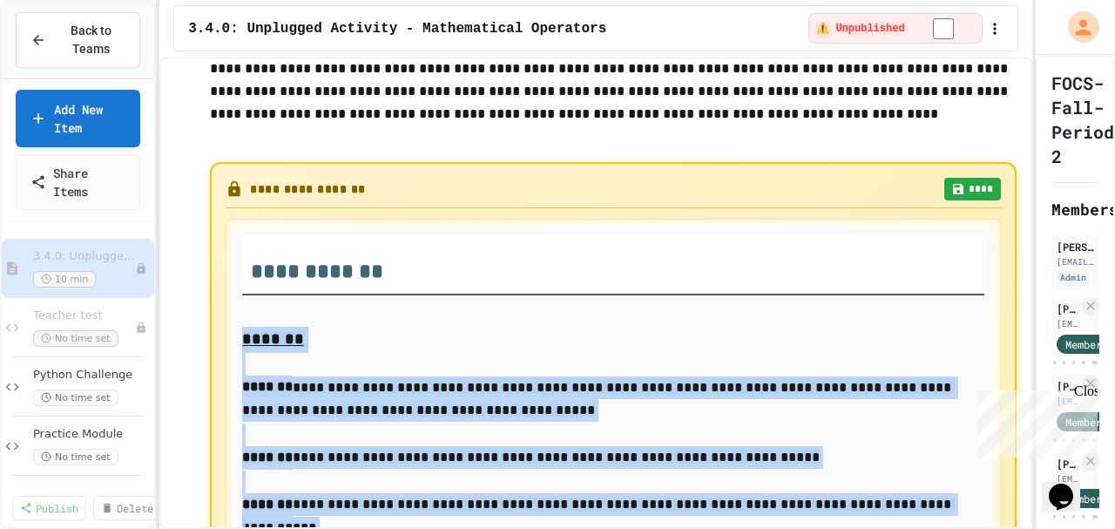
click at [956, 188] on icon at bounding box center [958, 189] width 14 height 14
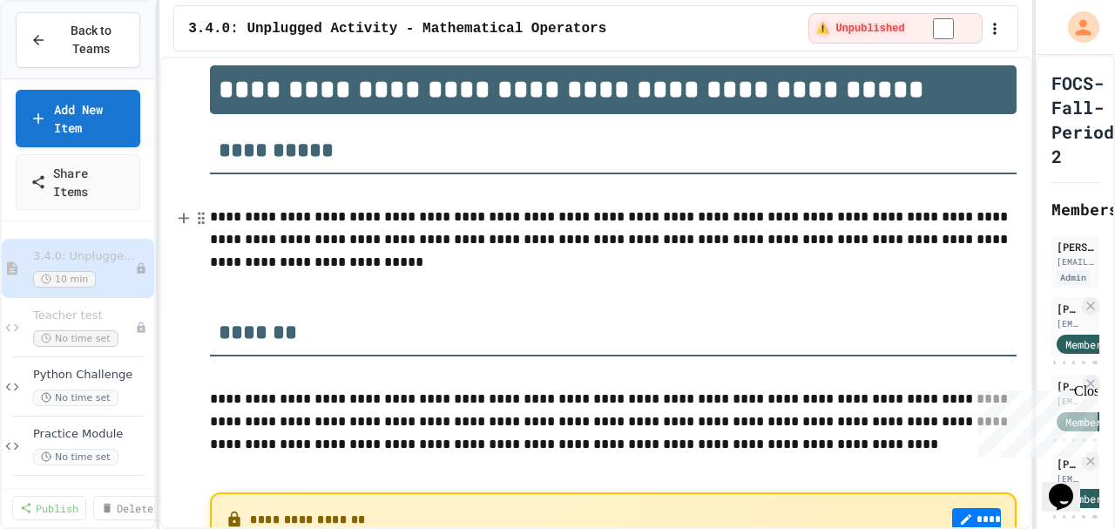
scroll to position [347, 0]
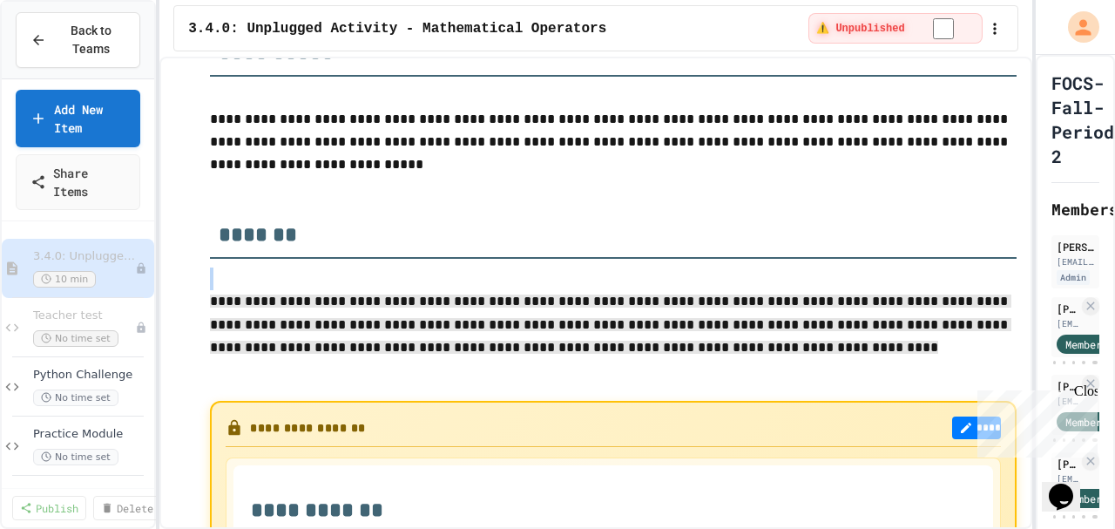
click at [735, 374] on p at bounding box center [612, 375] width 805 height 23
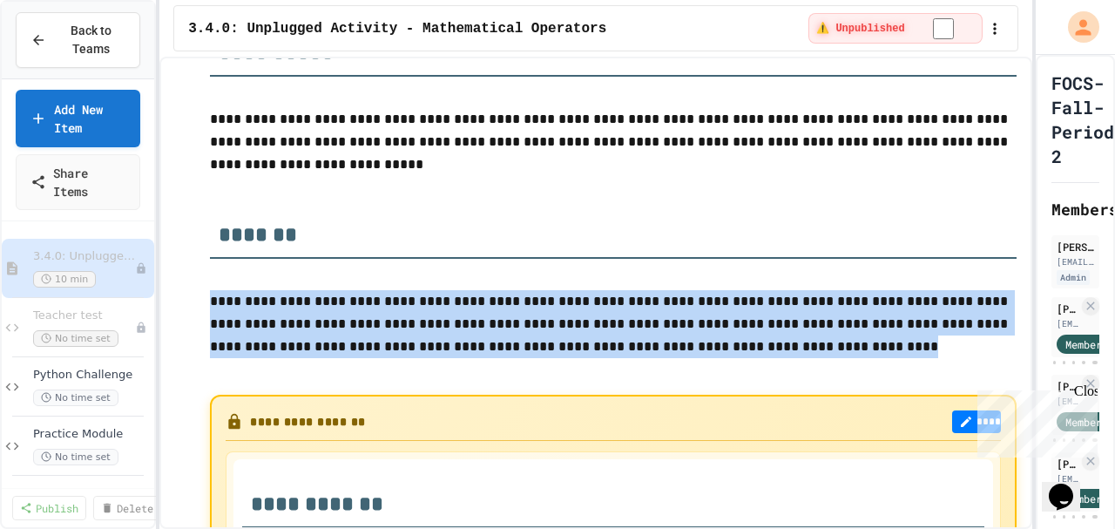
drag, startPoint x: 713, startPoint y: 347, endPoint x: 166, endPoint y: 293, distance: 549.4
click at [166, 293] on div "**********" at bounding box center [595, 293] width 872 height 472
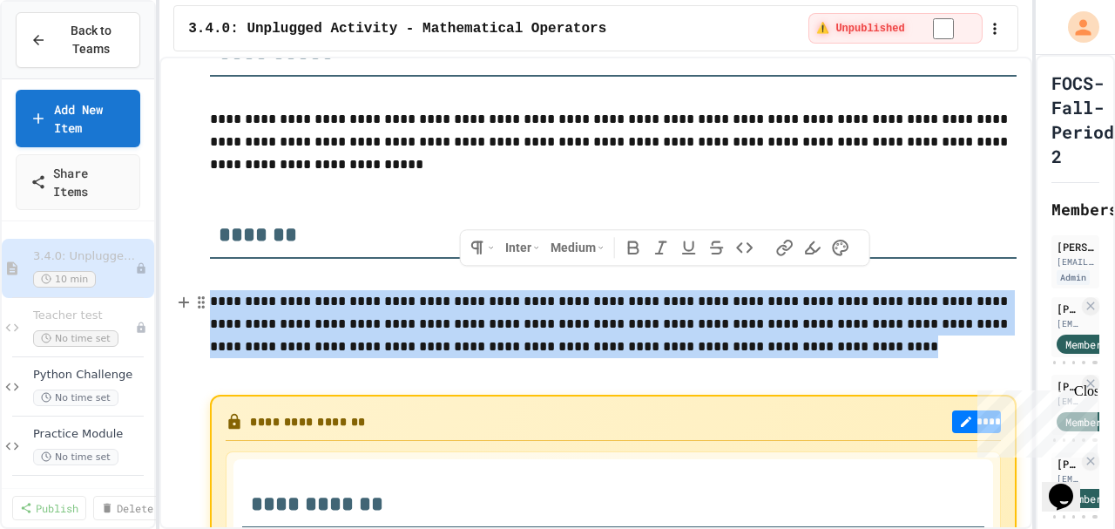
copy p "**********"
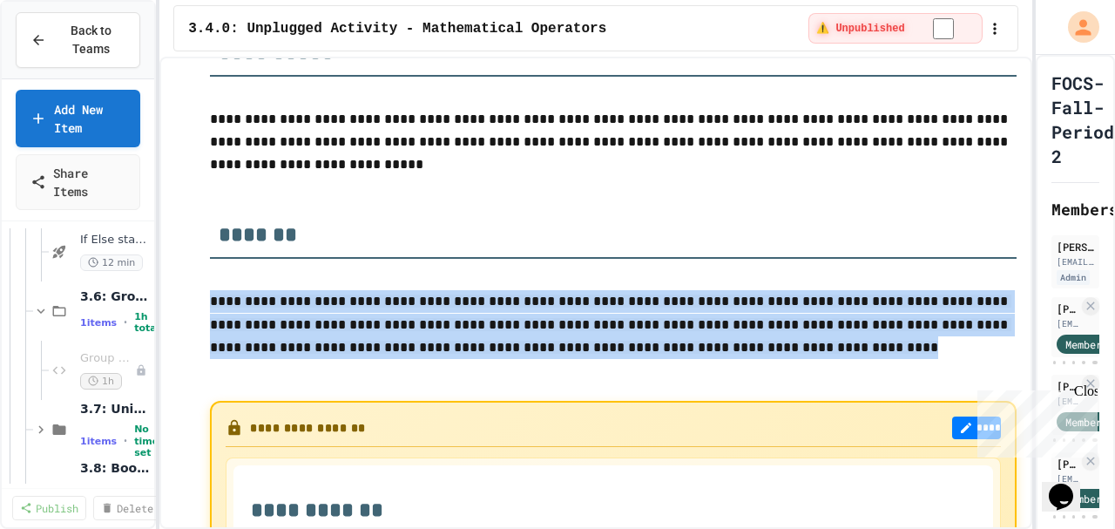
scroll to position [2149, 0]
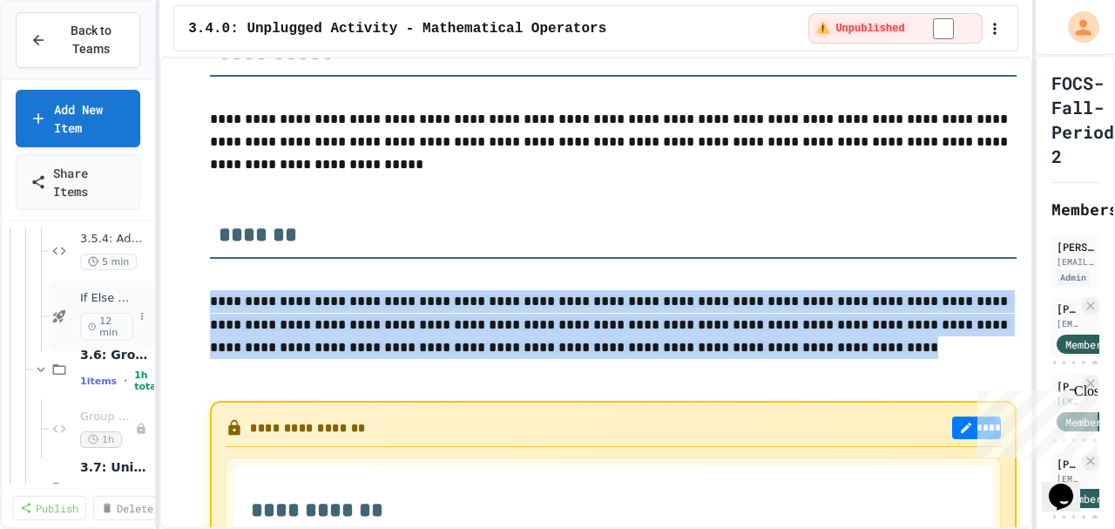
click at [118, 293] on span "If Else statements" at bounding box center [106, 298] width 53 height 15
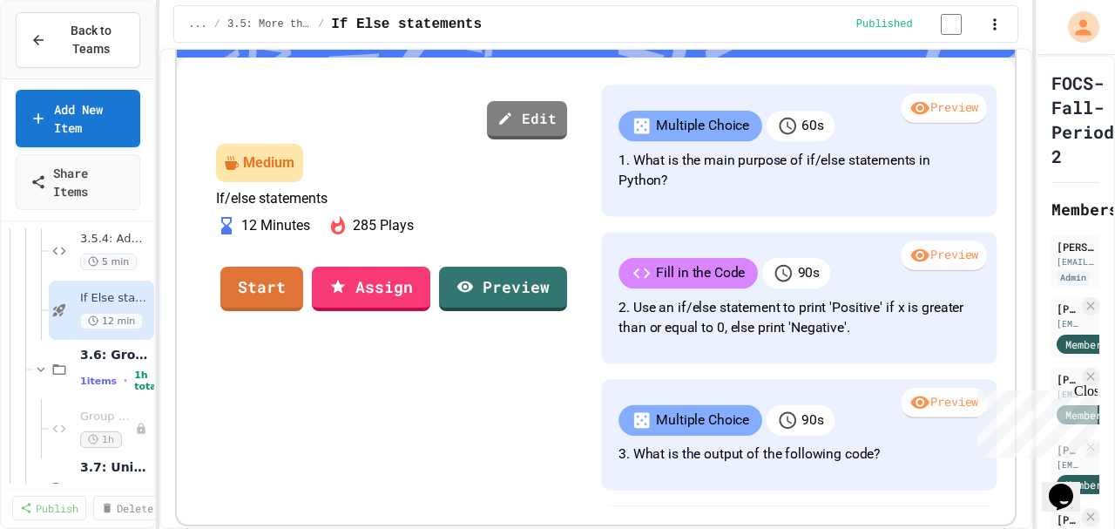
scroll to position [3, 0]
click at [303, 310] on link "Start" at bounding box center [262, 286] width 82 height 47
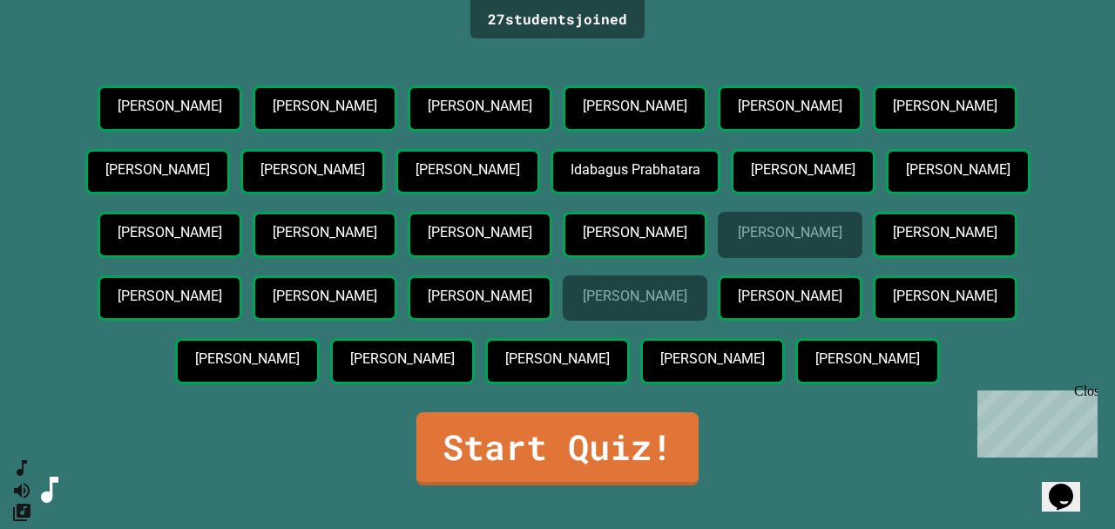
scroll to position [125, 0]
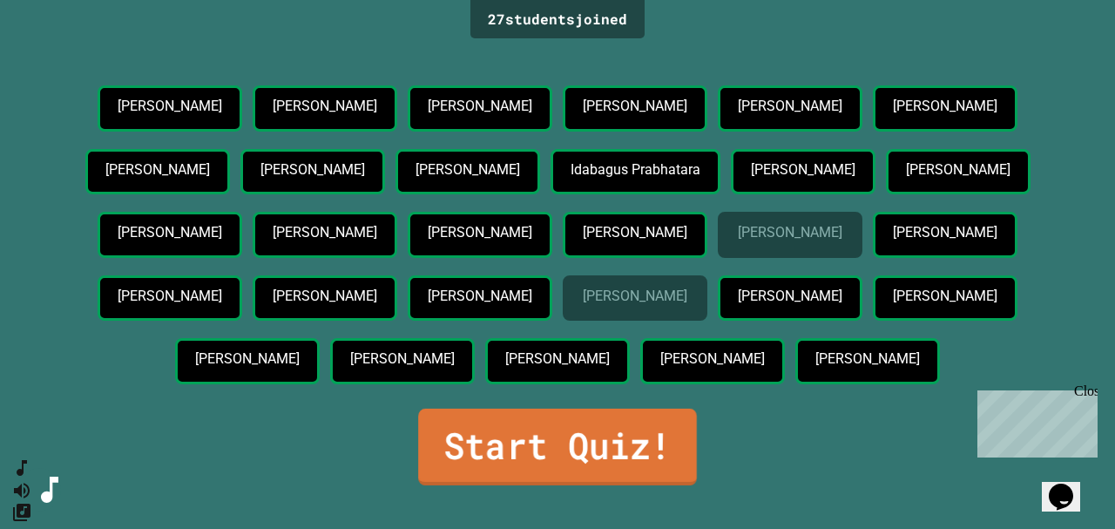
click at [533, 485] on link "Start Quiz!" at bounding box center [557, 446] width 279 height 77
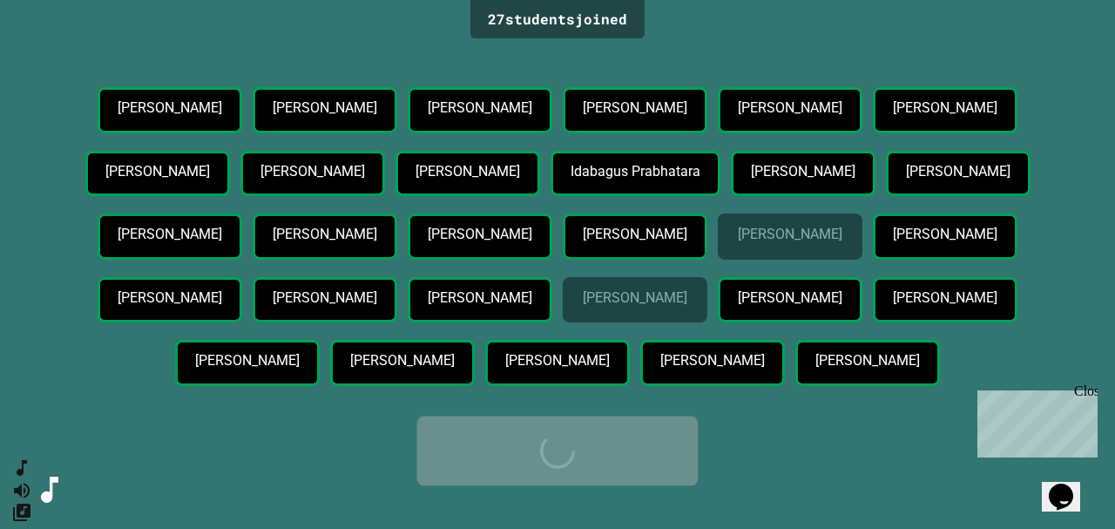
scroll to position [0, 0]
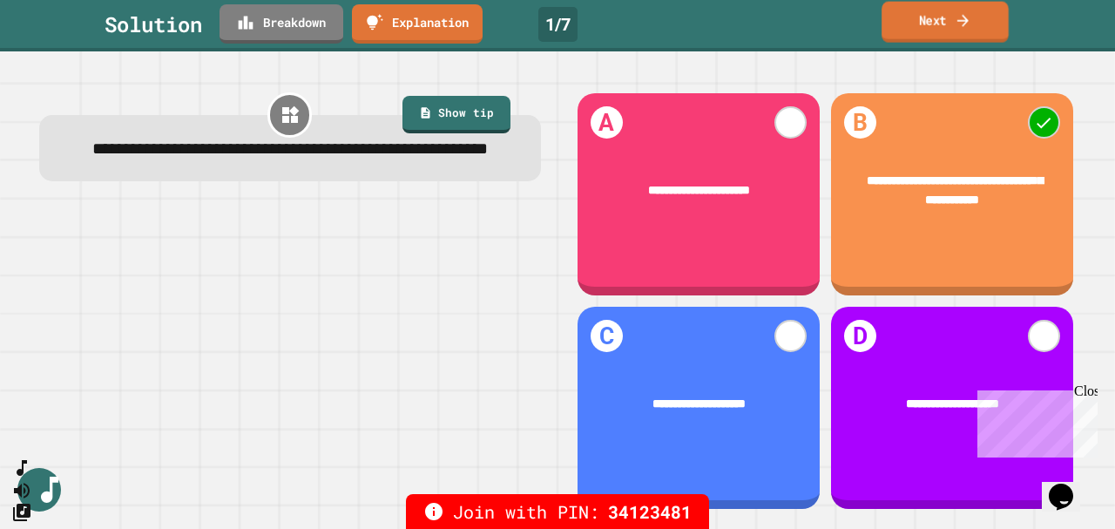
click at [932, 30] on link "Next" at bounding box center [944, 22] width 127 height 41
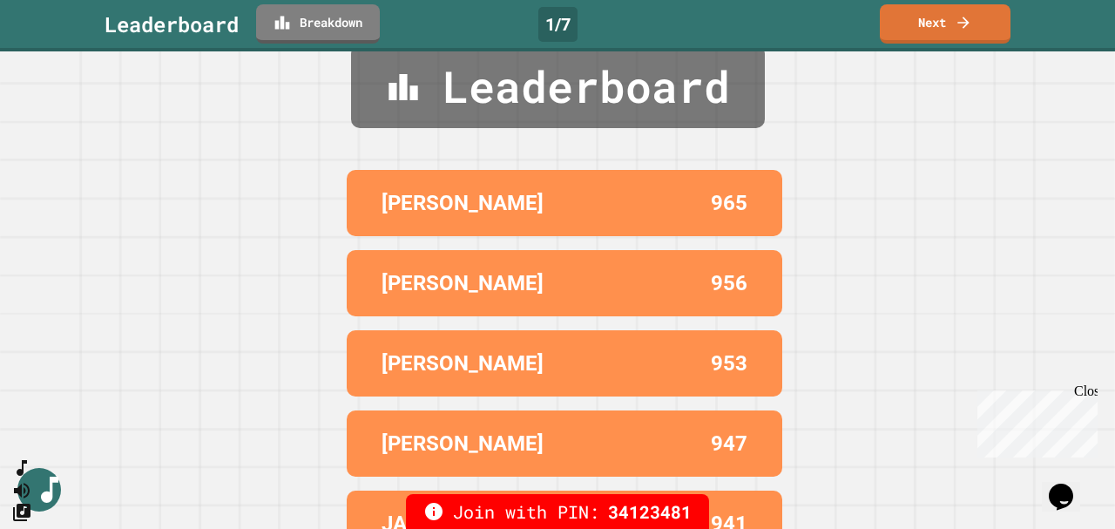
scroll to position [84, 0]
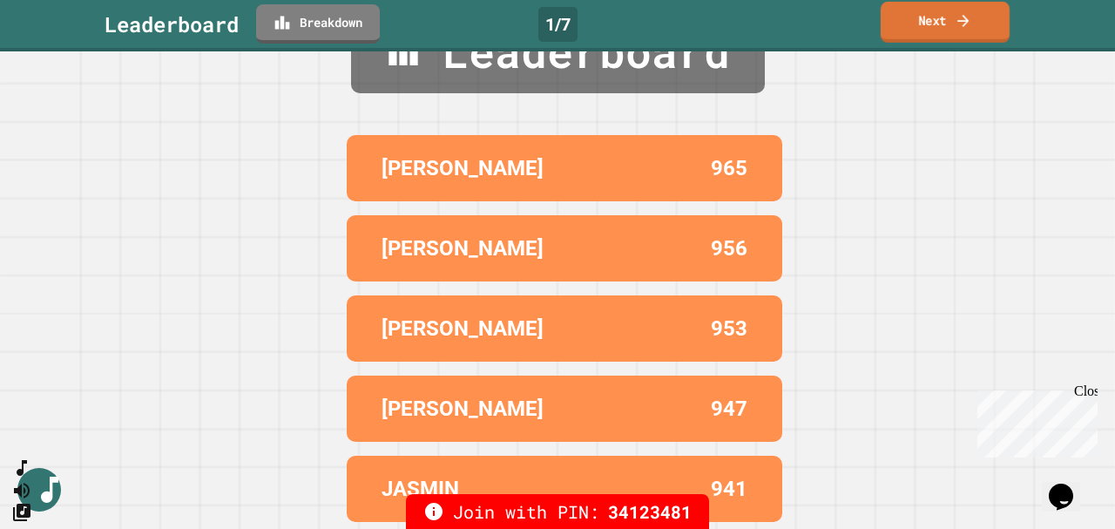
click at [960, 15] on icon at bounding box center [962, 20] width 17 height 18
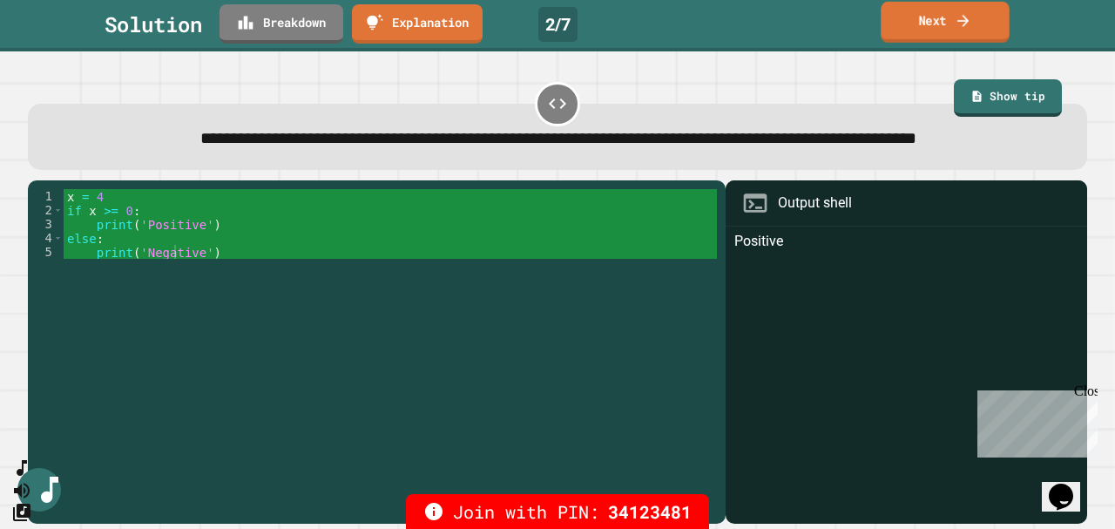
click at [946, 38] on link "Next" at bounding box center [944, 22] width 129 height 41
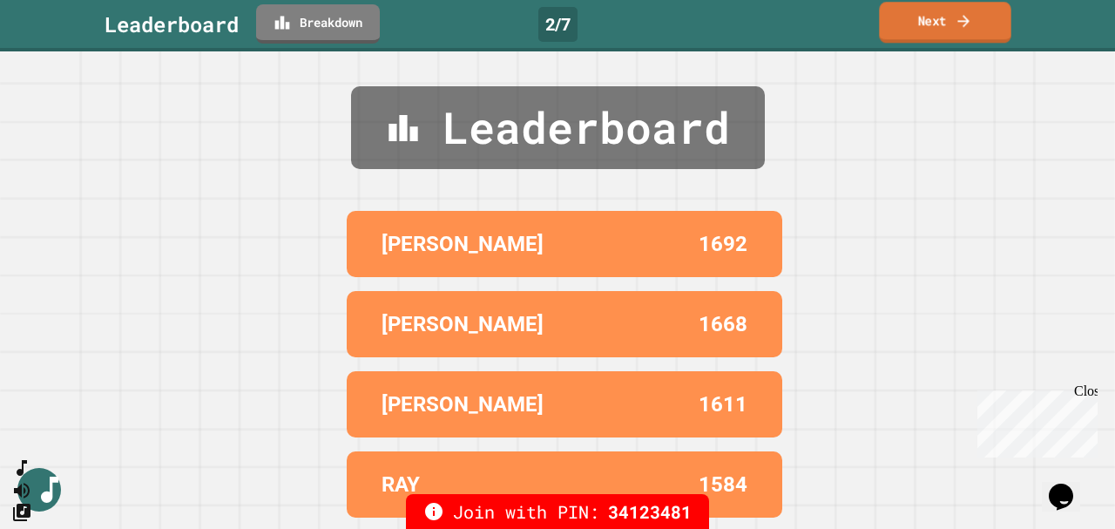
click at [926, 18] on link "Next" at bounding box center [944, 22] width 131 height 41
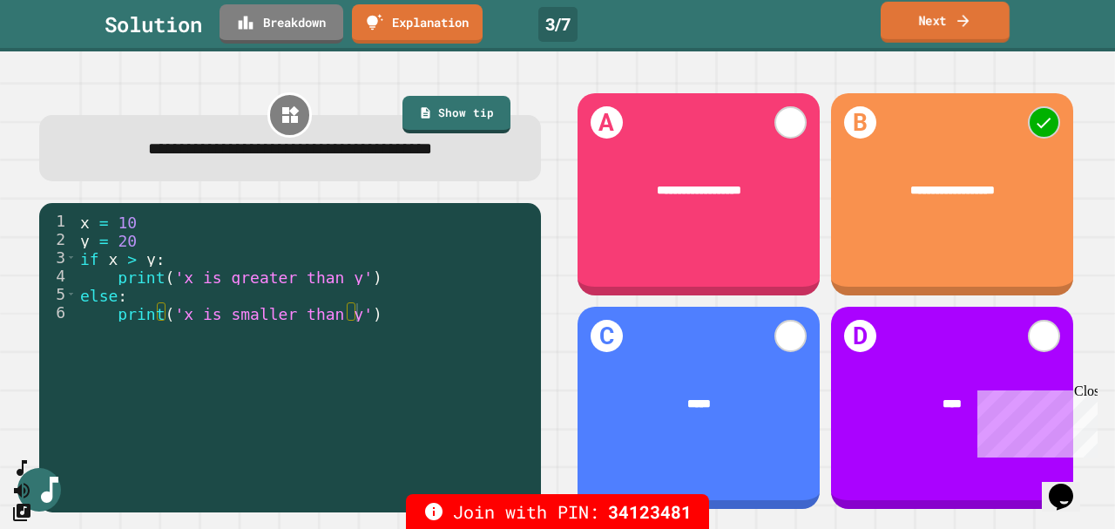
click at [951, 11] on link "Next" at bounding box center [944, 22] width 129 height 41
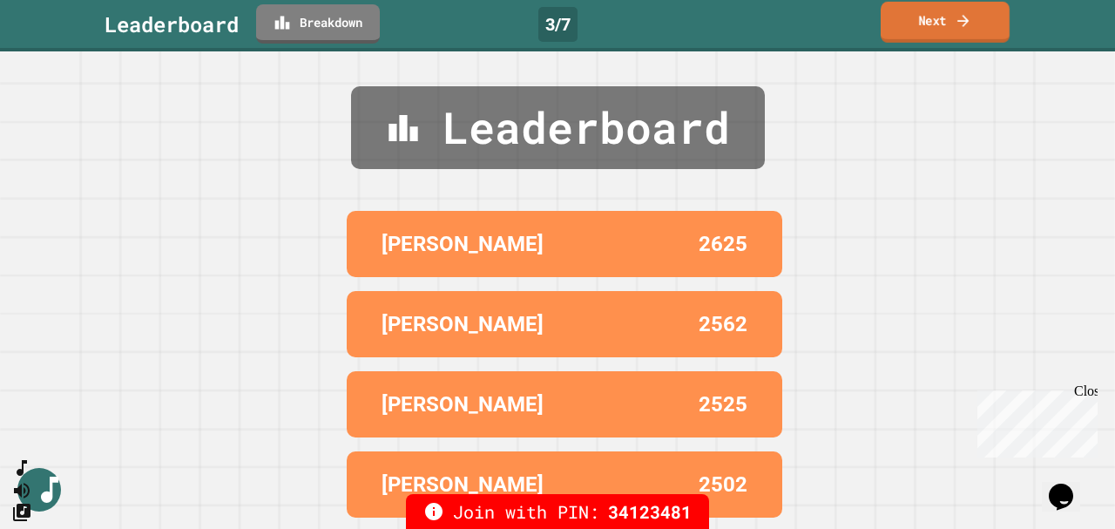
click at [920, 19] on link "Next" at bounding box center [944, 22] width 129 height 41
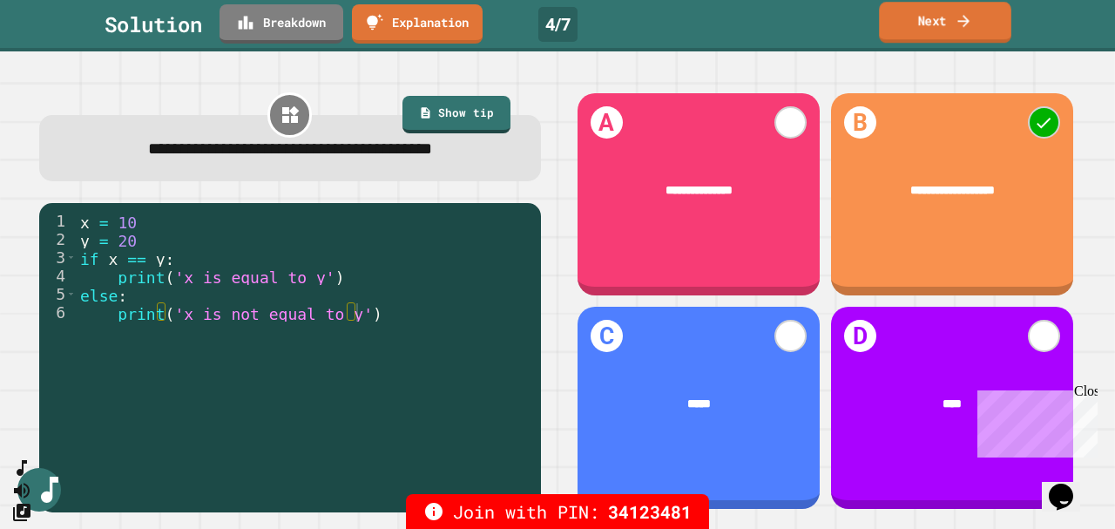
click at [924, 25] on link "Next" at bounding box center [945, 22] width 132 height 41
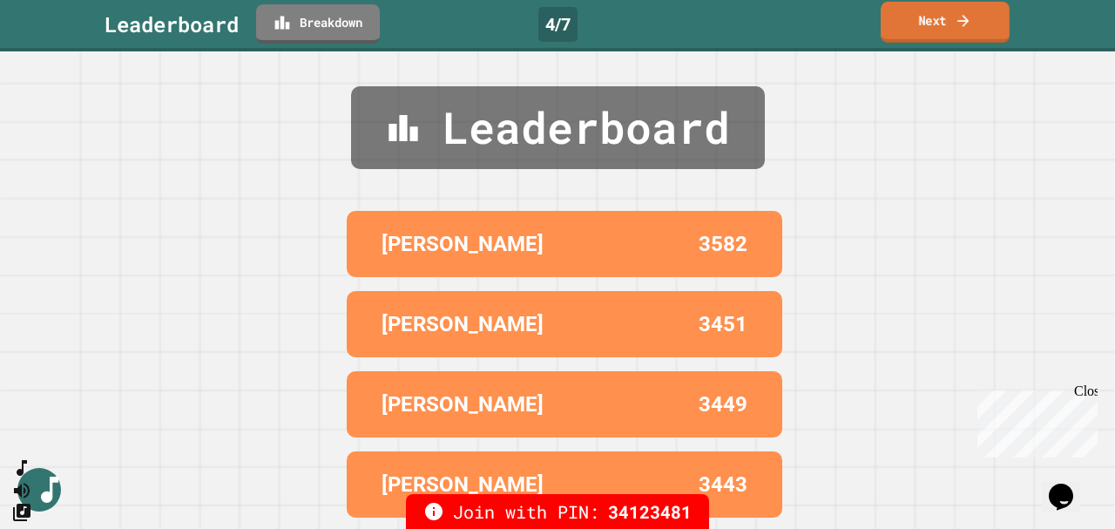
click at [932, 19] on link "Next" at bounding box center [944, 22] width 129 height 41
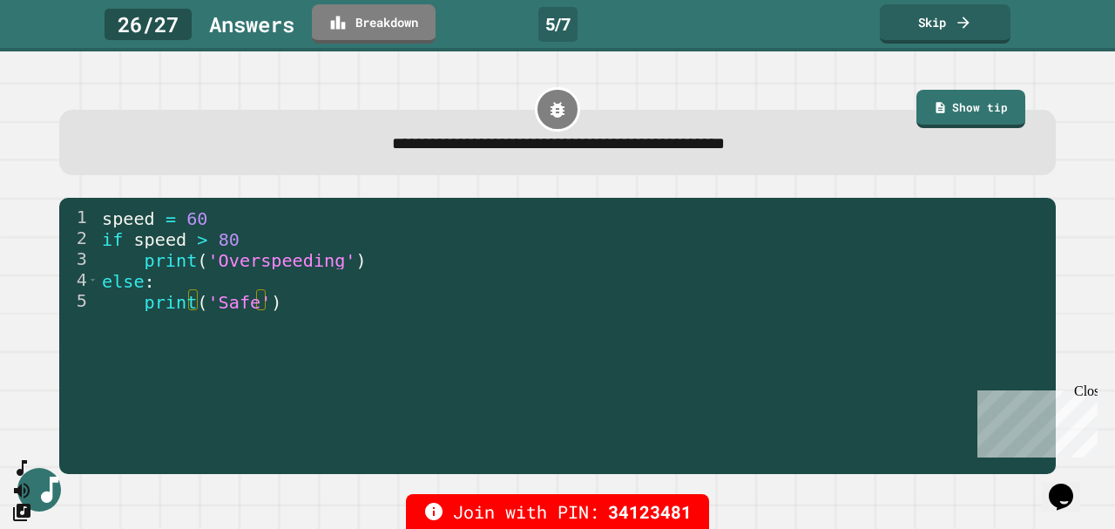
click at [1087, 393] on div "Close" at bounding box center [1085, 394] width 22 height 22
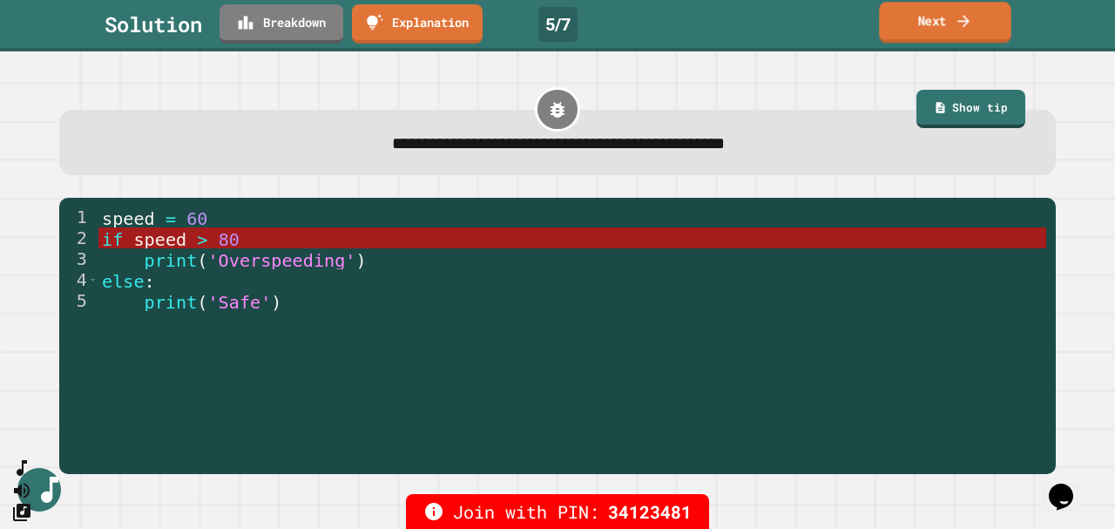
click at [960, 33] on link "Next" at bounding box center [944, 22] width 131 height 41
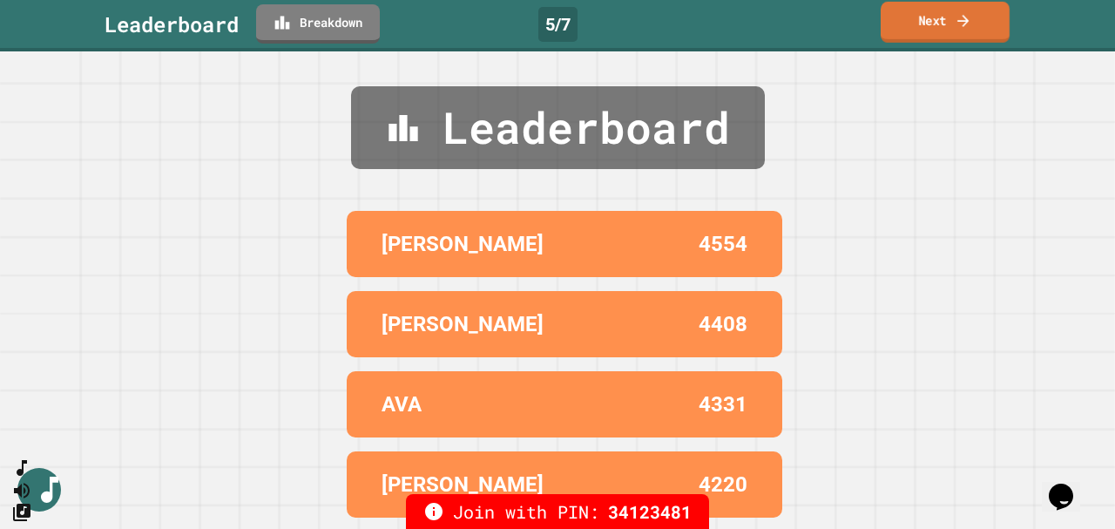
click at [959, 30] on link "Next" at bounding box center [944, 22] width 129 height 41
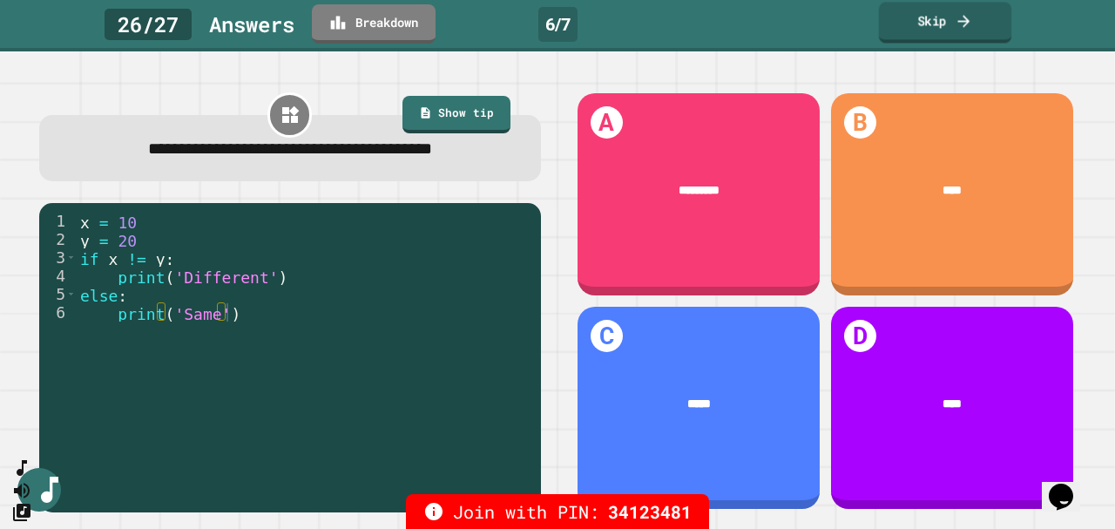
click at [987, 38] on link "Skip" at bounding box center [945, 22] width 133 height 41
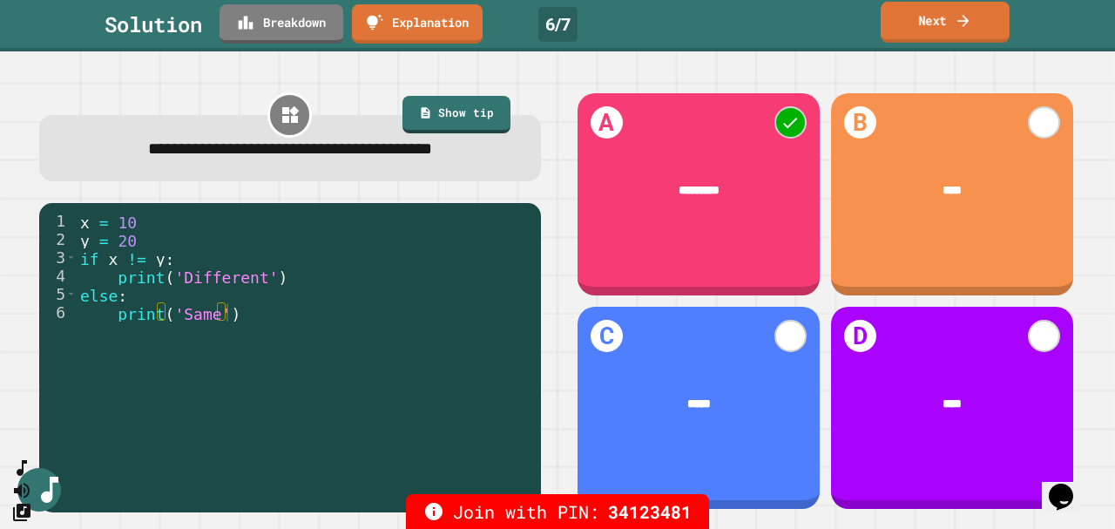
click at [982, 38] on link "Next" at bounding box center [944, 22] width 129 height 41
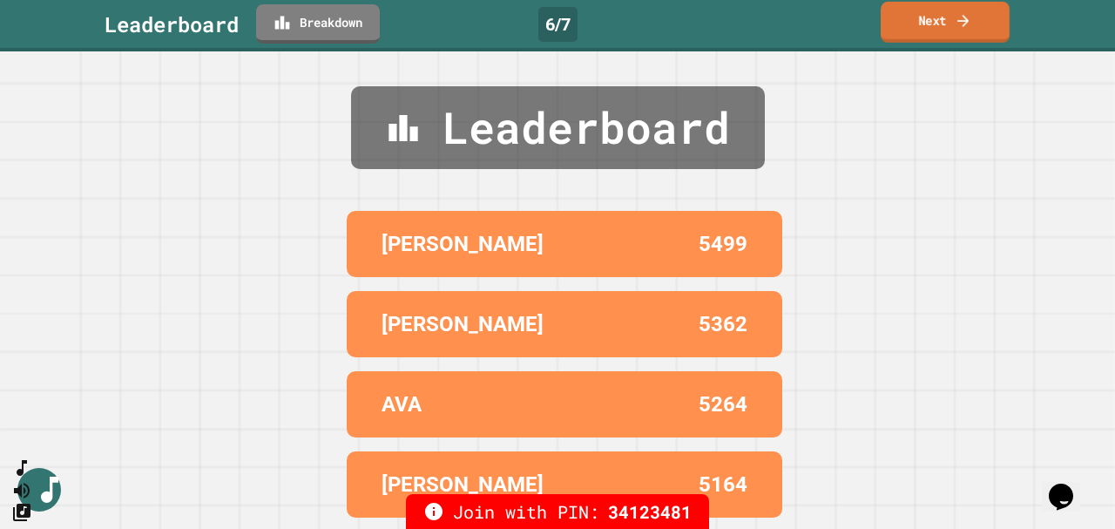
click at [949, 25] on link "Next" at bounding box center [944, 22] width 129 height 41
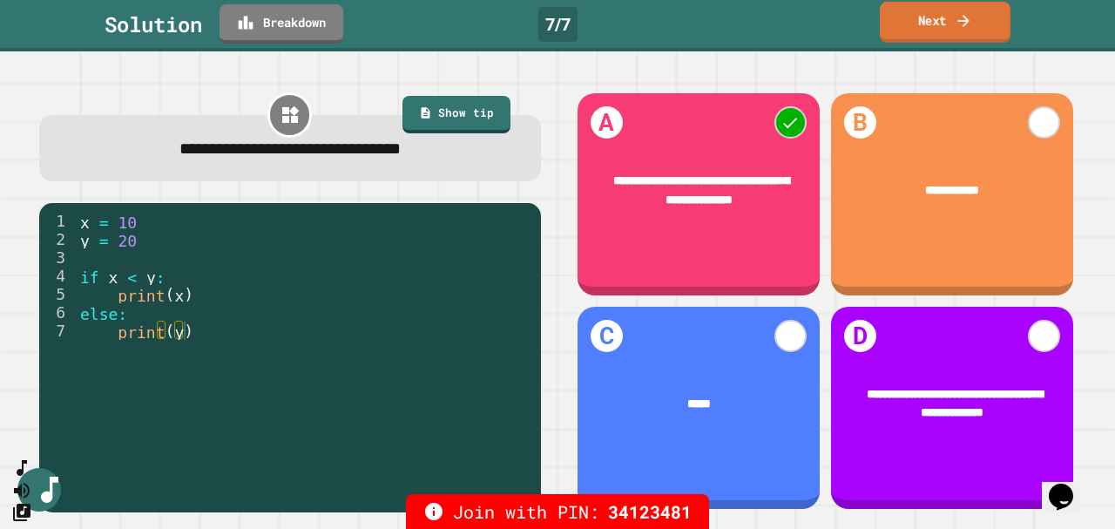
click at [966, 29] on icon at bounding box center [962, 20] width 17 height 18
